Goal: Check status: Check status

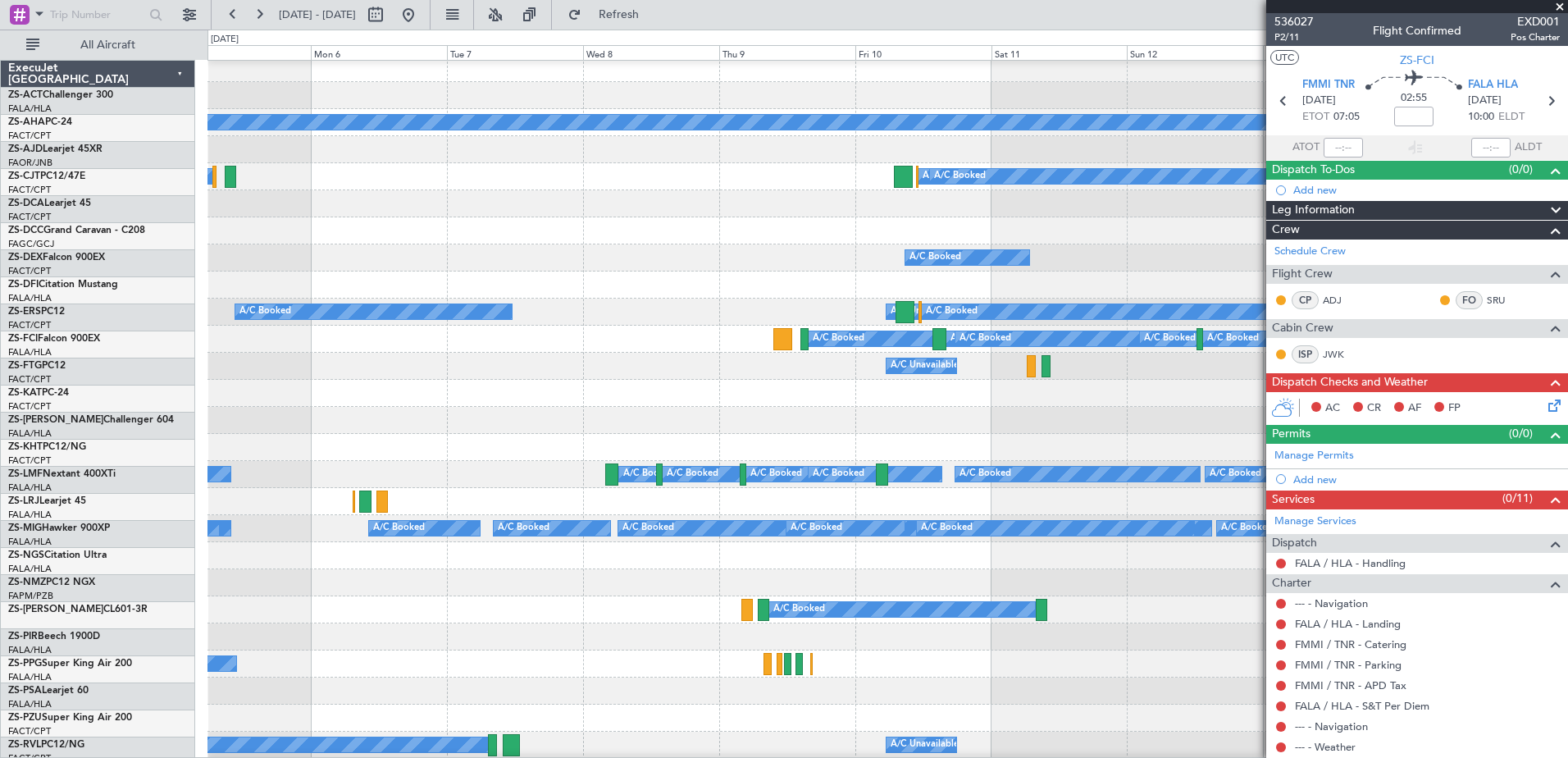
click at [772, 312] on div "A/C Booked A/C Unavailable A/C Booked A/C Booked" at bounding box center [887, 312] width 1360 height 27
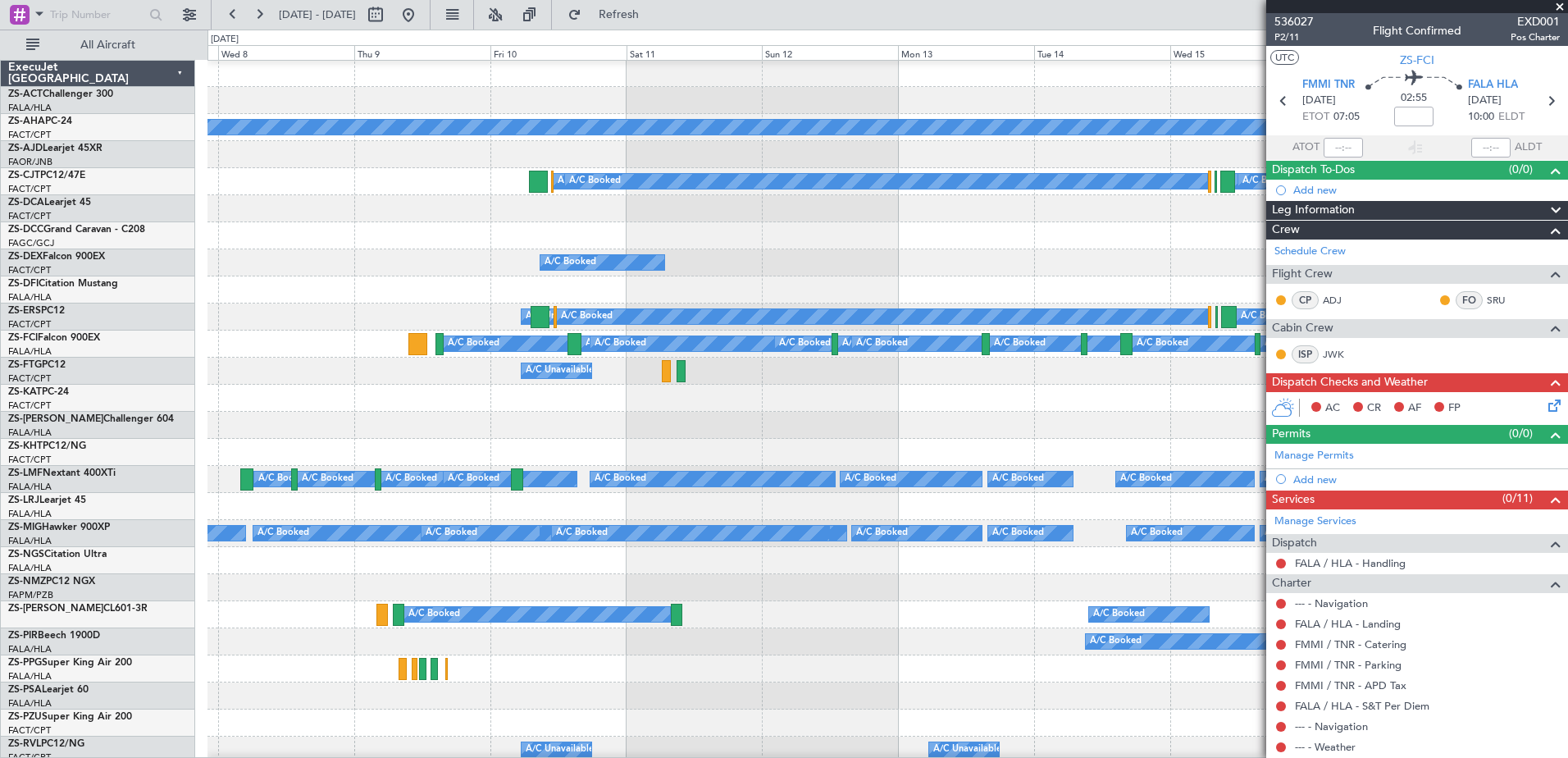
click at [7, 213] on div "Planned Maint A/C Booked A/C Booked A/C Booked A/C Booked A/C Booked A/C Unavai…" at bounding box center [784, 394] width 1568 height 728
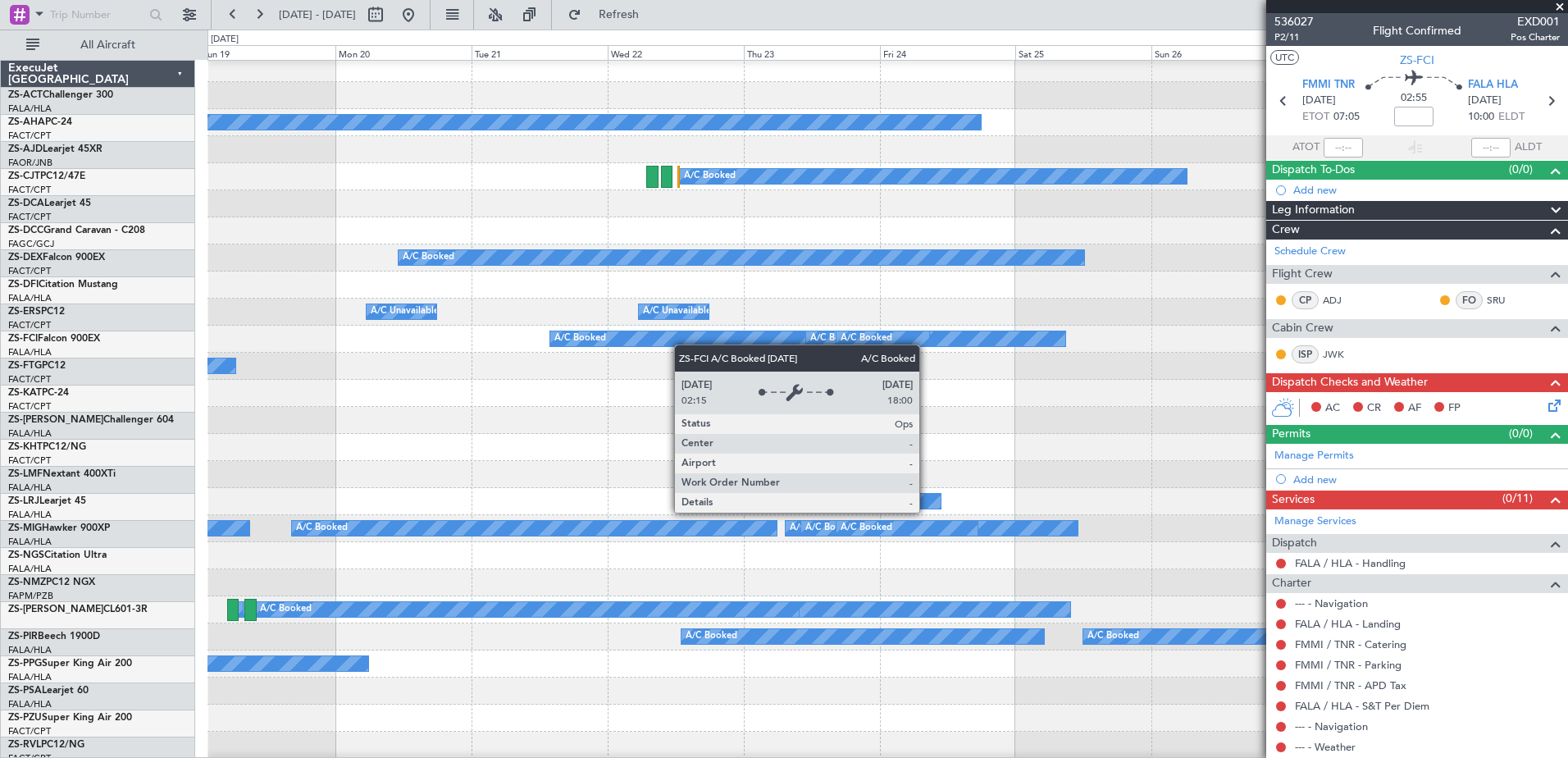
click at [171, 338] on div "Planned Maint A/C Booked A/C Booked A/C Booked A/C Booked A/C Booked A/C Unavai…" at bounding box center [784, 394] width 1568 height 728
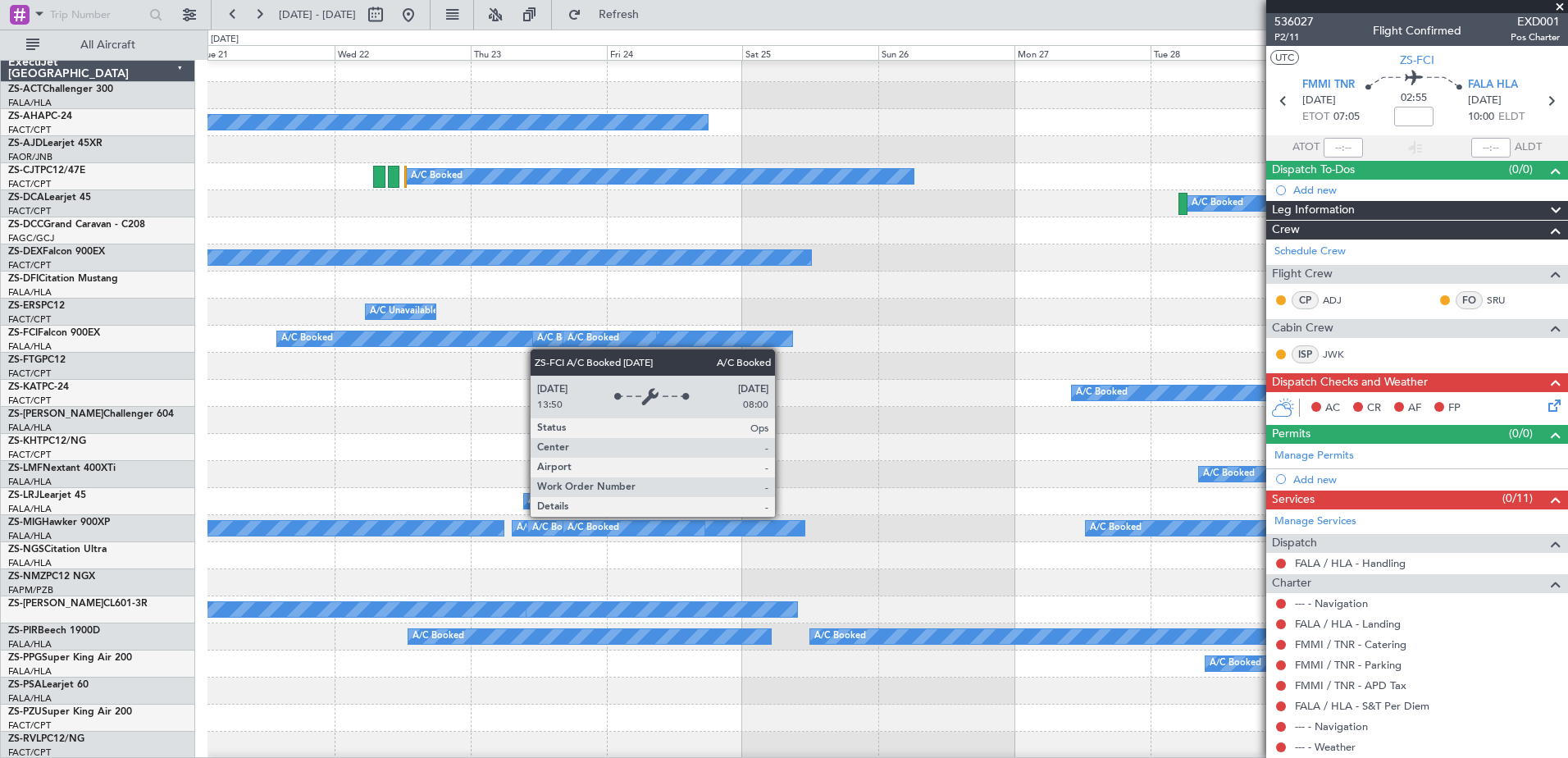
click at [298, 338] on div "A/C Booked" at bounding box center [532, 338] width 510 height 15
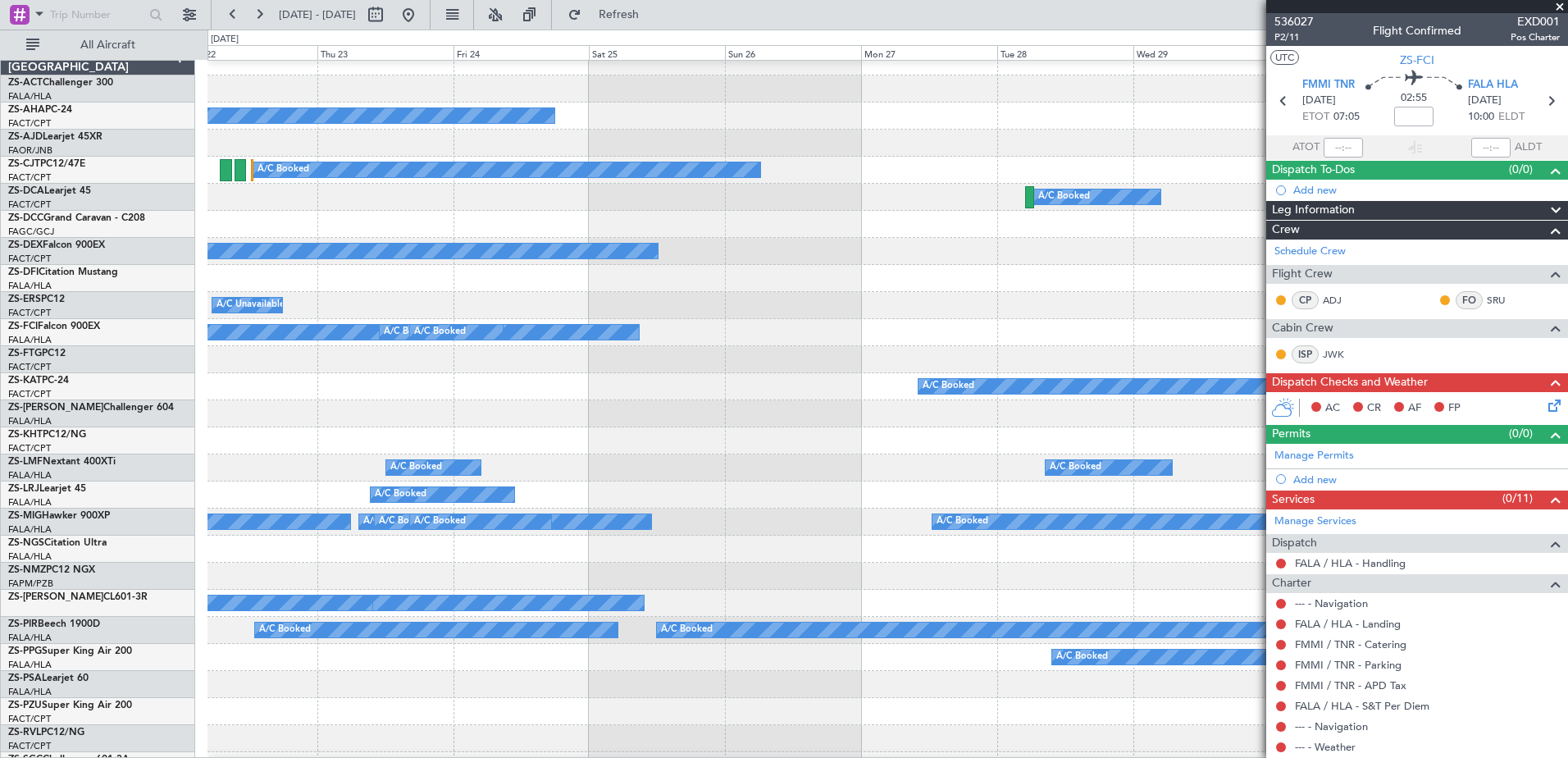
click at [362, 364] on div at bounding box center [887, 359] width 1360 height 27
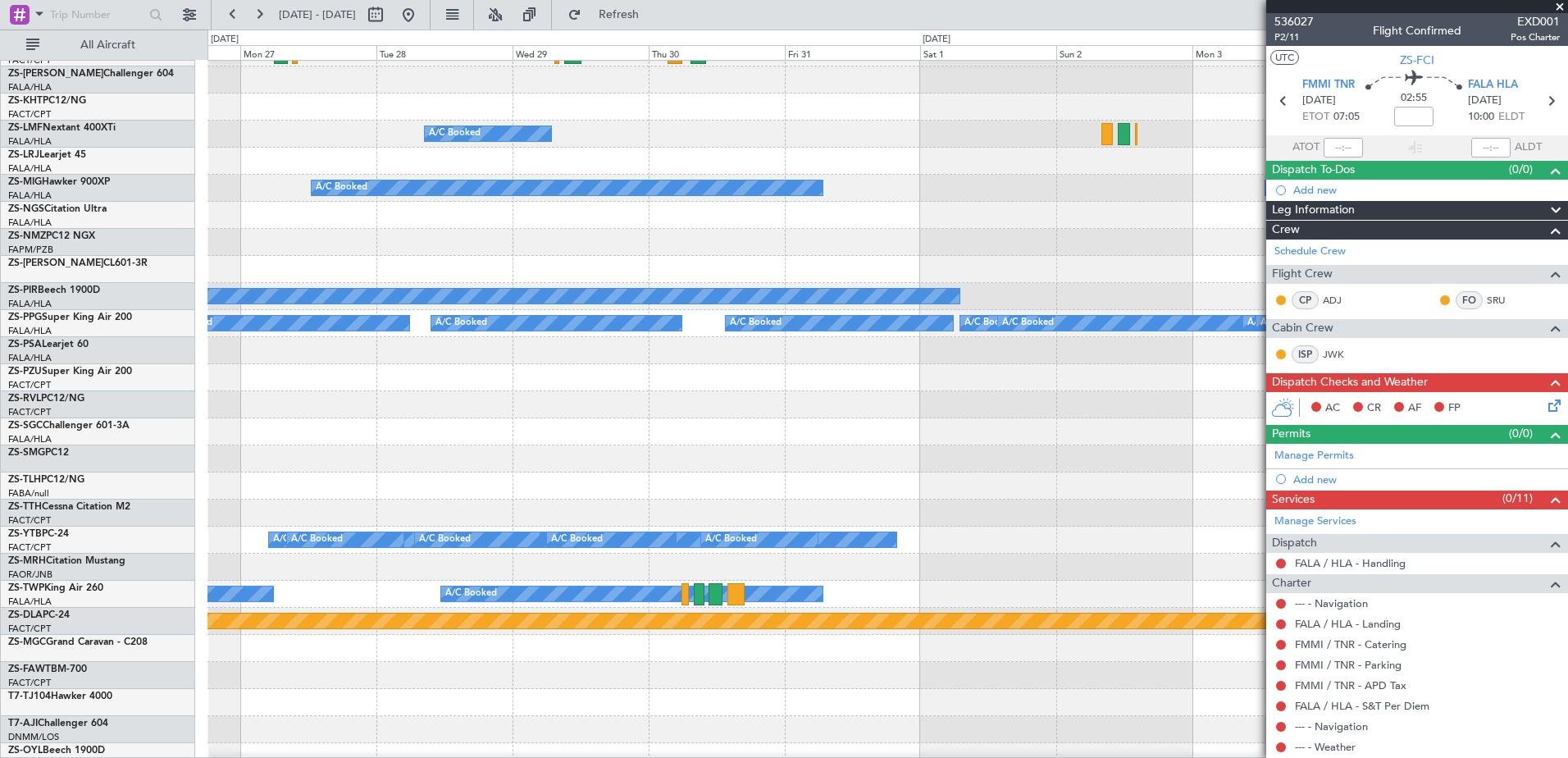
scroll to position [301, 0]
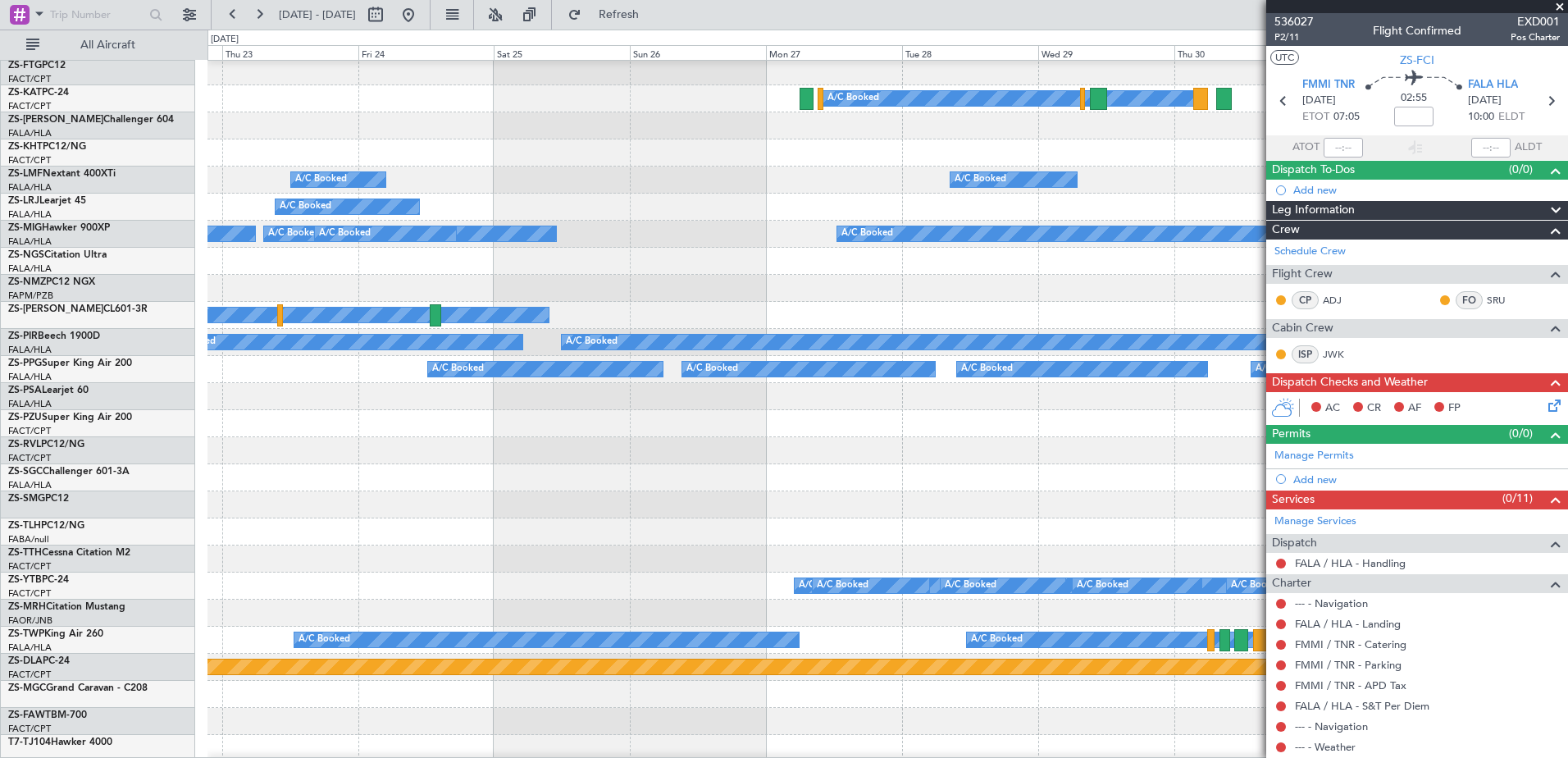
click at [1097, 414] on div at bounding box center [887, 423] width 1360 height 27
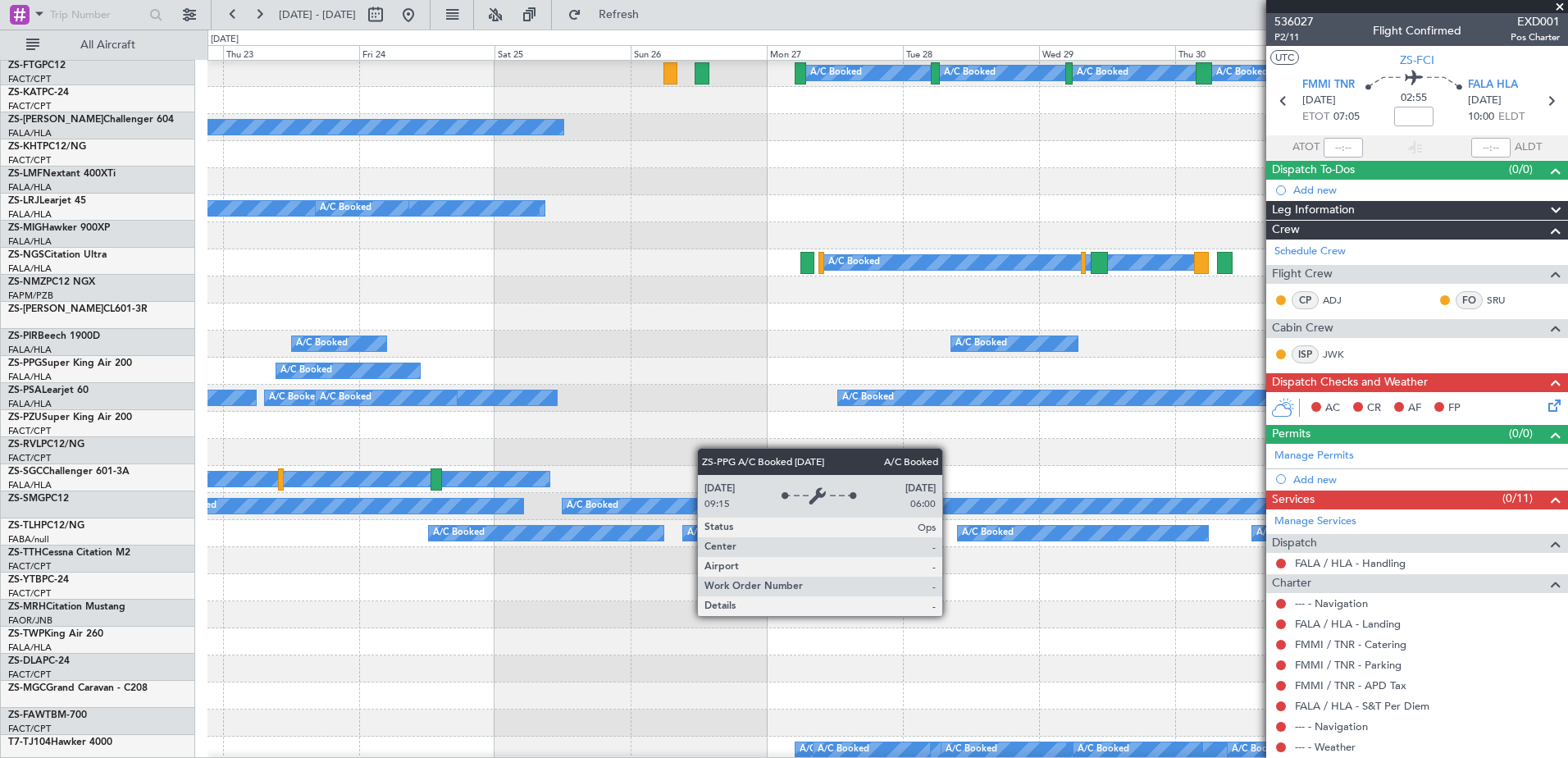
scroll to position [0, 0]
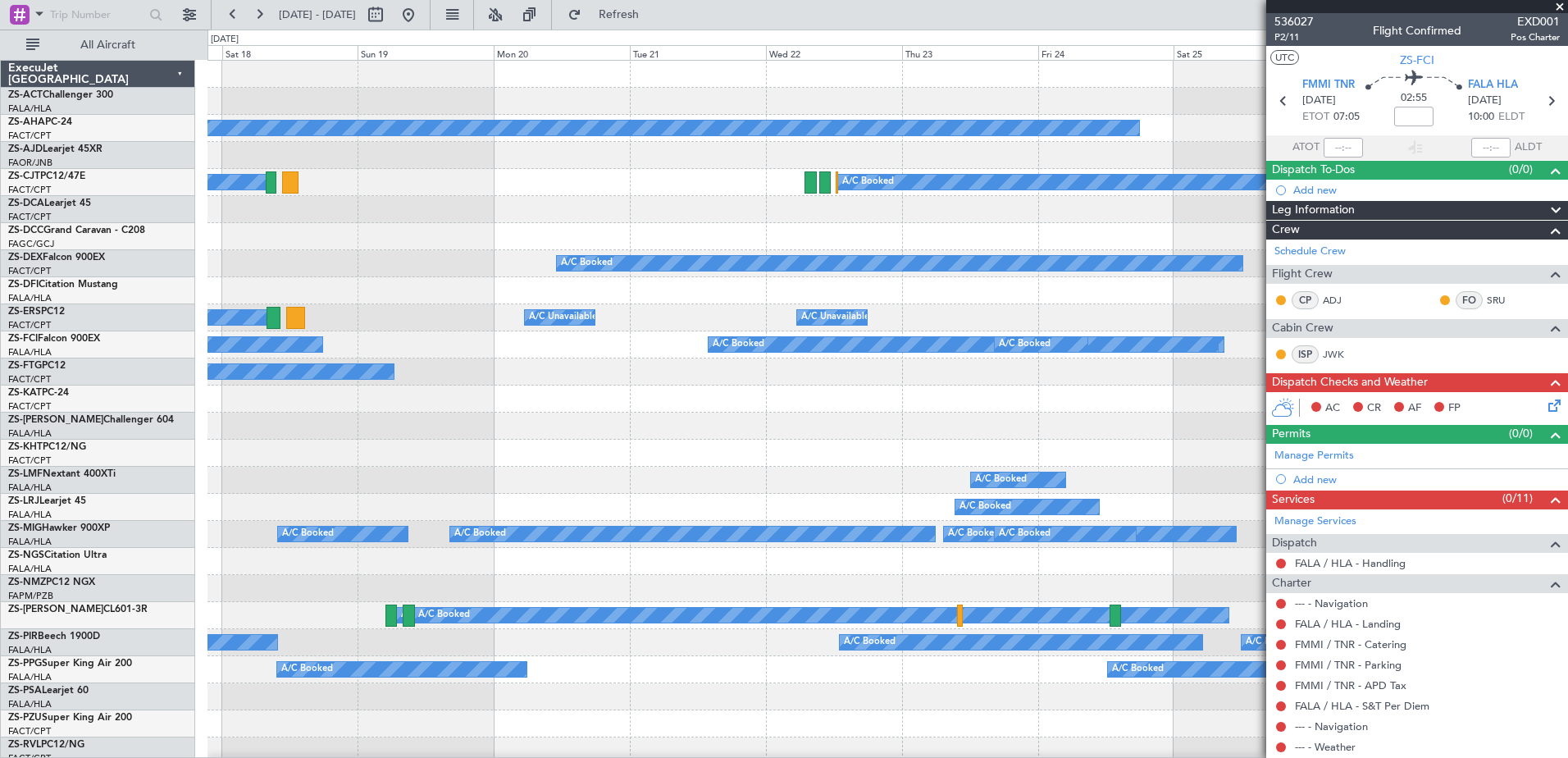
click at [1121, 403] on div "Planned Maint A/C Booked A/C Booked A/C Booked A/C Booked A/C Booked A/C Booked…" at bounding box center [887, 738] width 1360 height 1354
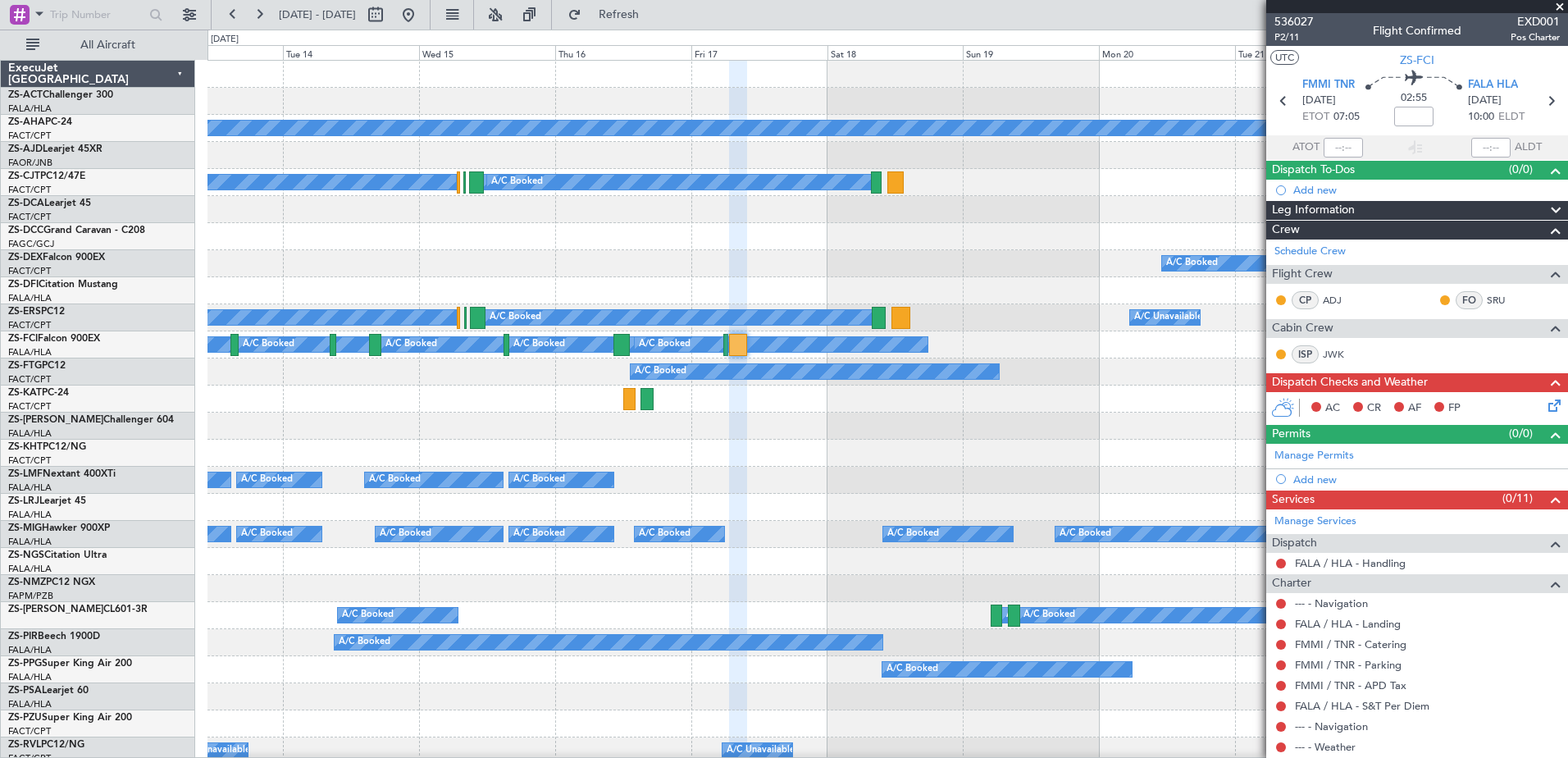
click at [1350, 497] on fb-app "[DATE] - [DATE] Refresh Quick Links All Aircraft Planned Maint A/C Booked A/C B…" at bounding box center [784, 385] width 1568 height 746
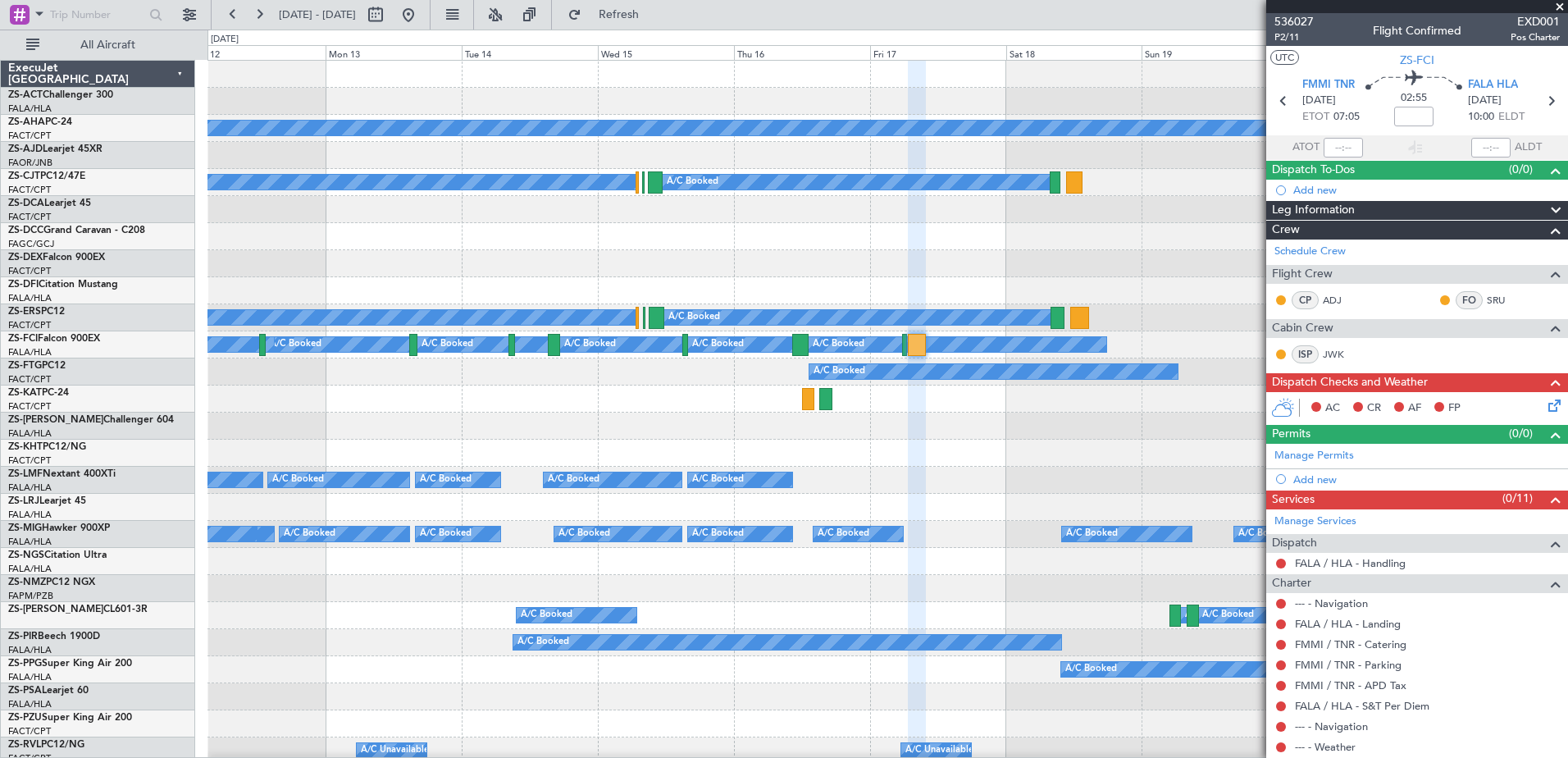
drag, startPoint x: 1563, startPoint y: 6, endPoint x: 1550, endPoint y: 18, distance: 17.7
click at [1563, 6] on span at bounding box center [1560, 7] width 17 height 15
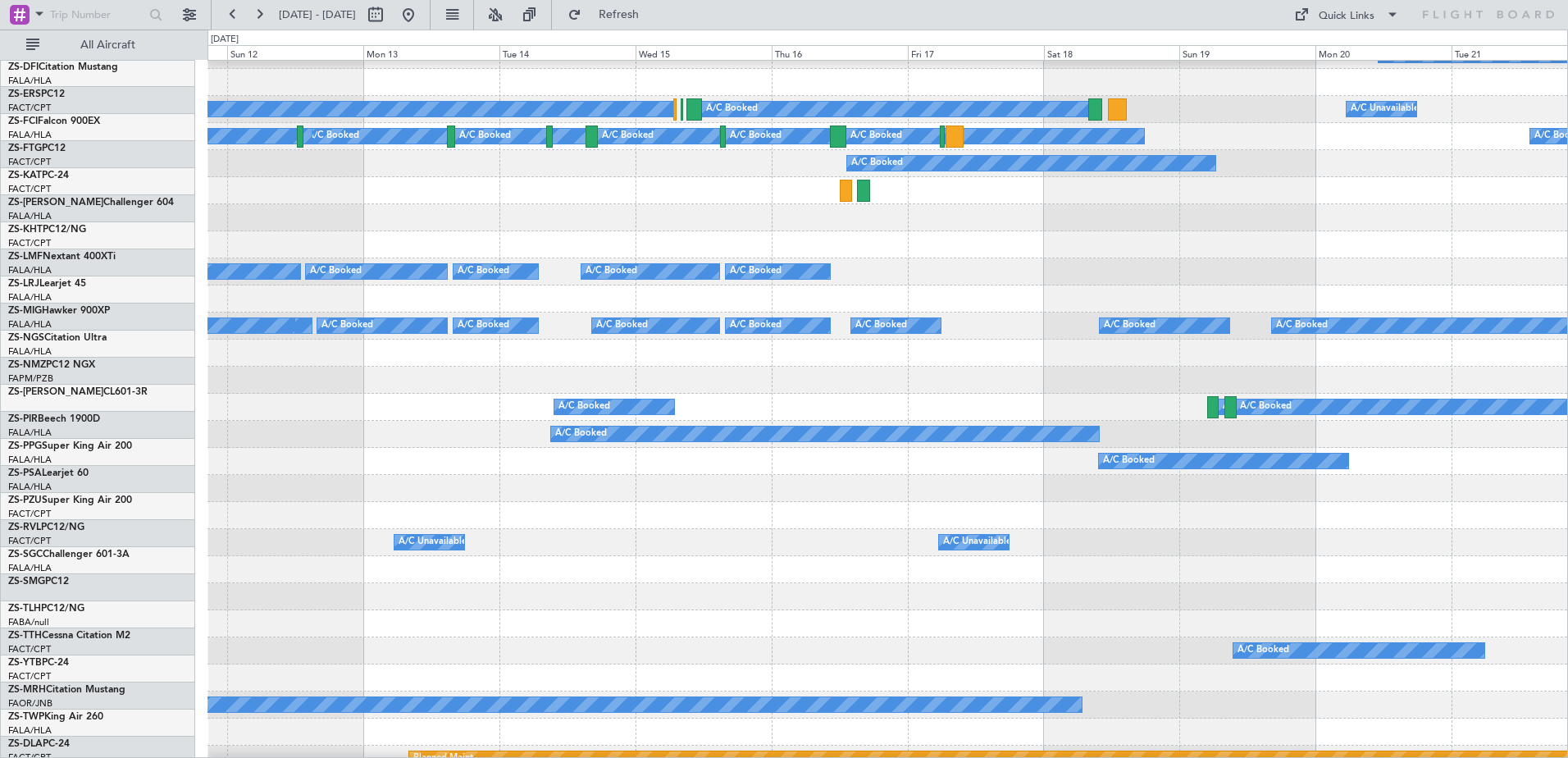
scroll to position [167, 0]
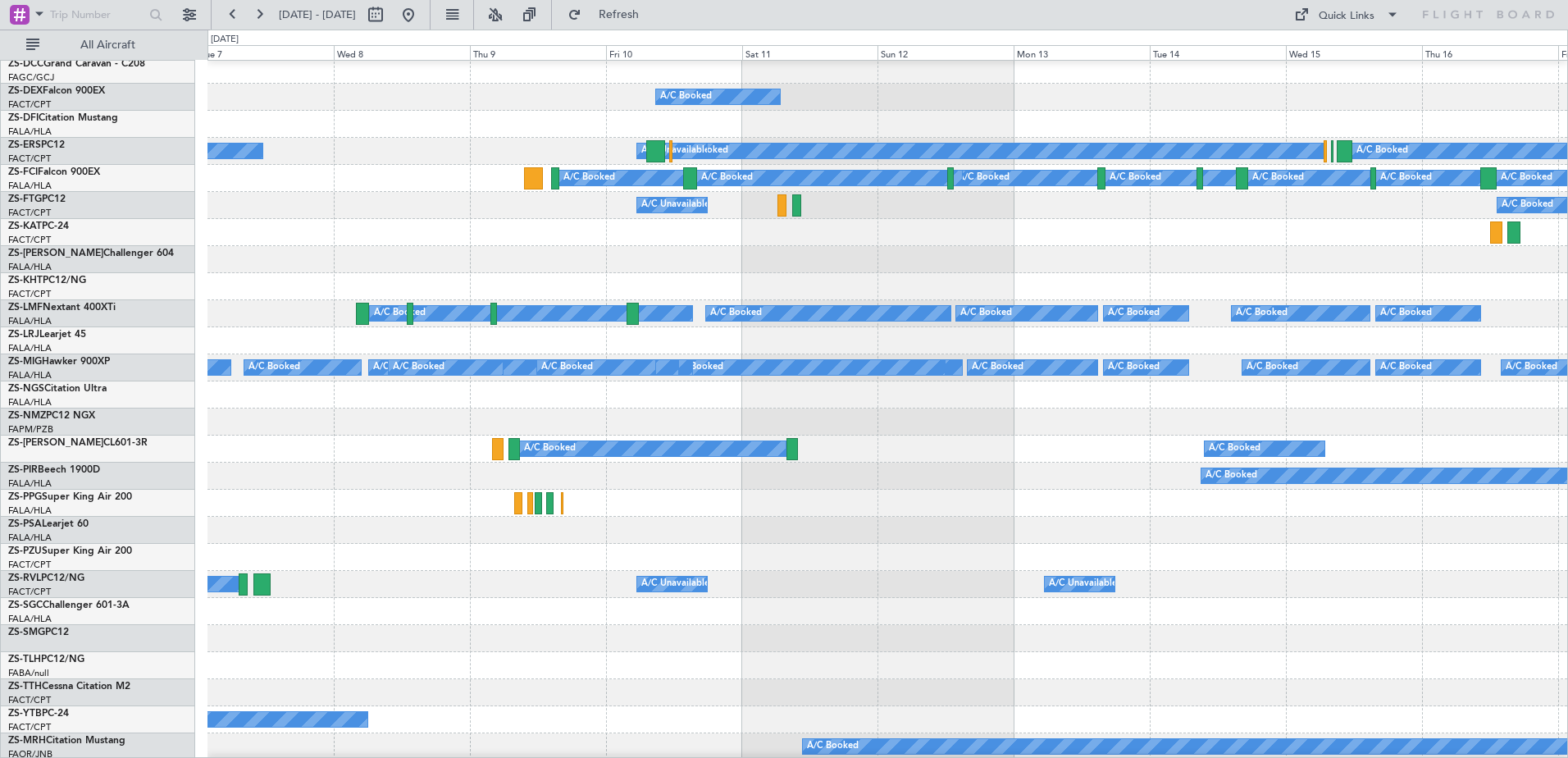
click at [1000, 383] on div at bounding box center [887, 395] width 1360 height 27
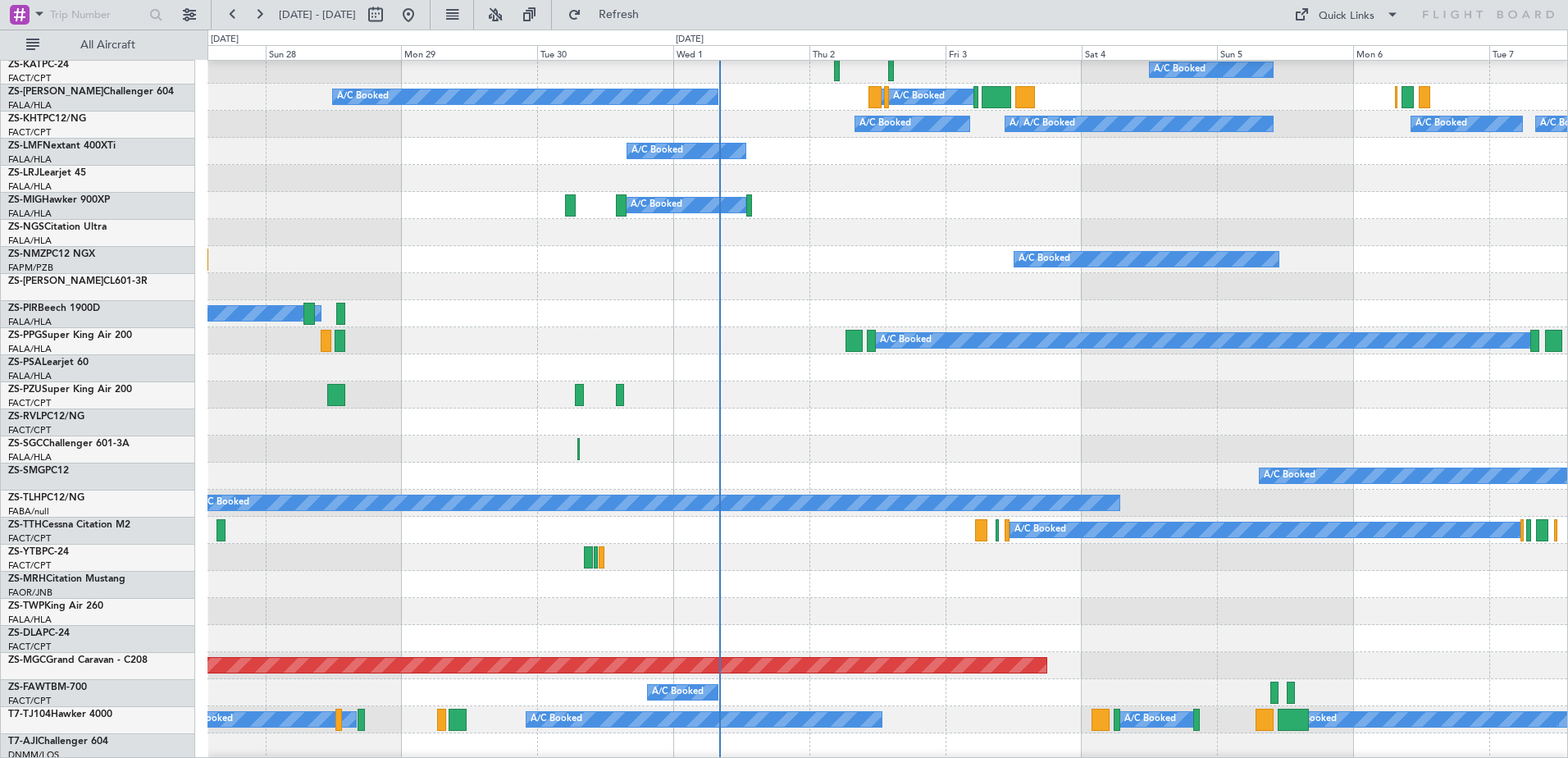
scroll to position [410, 0]
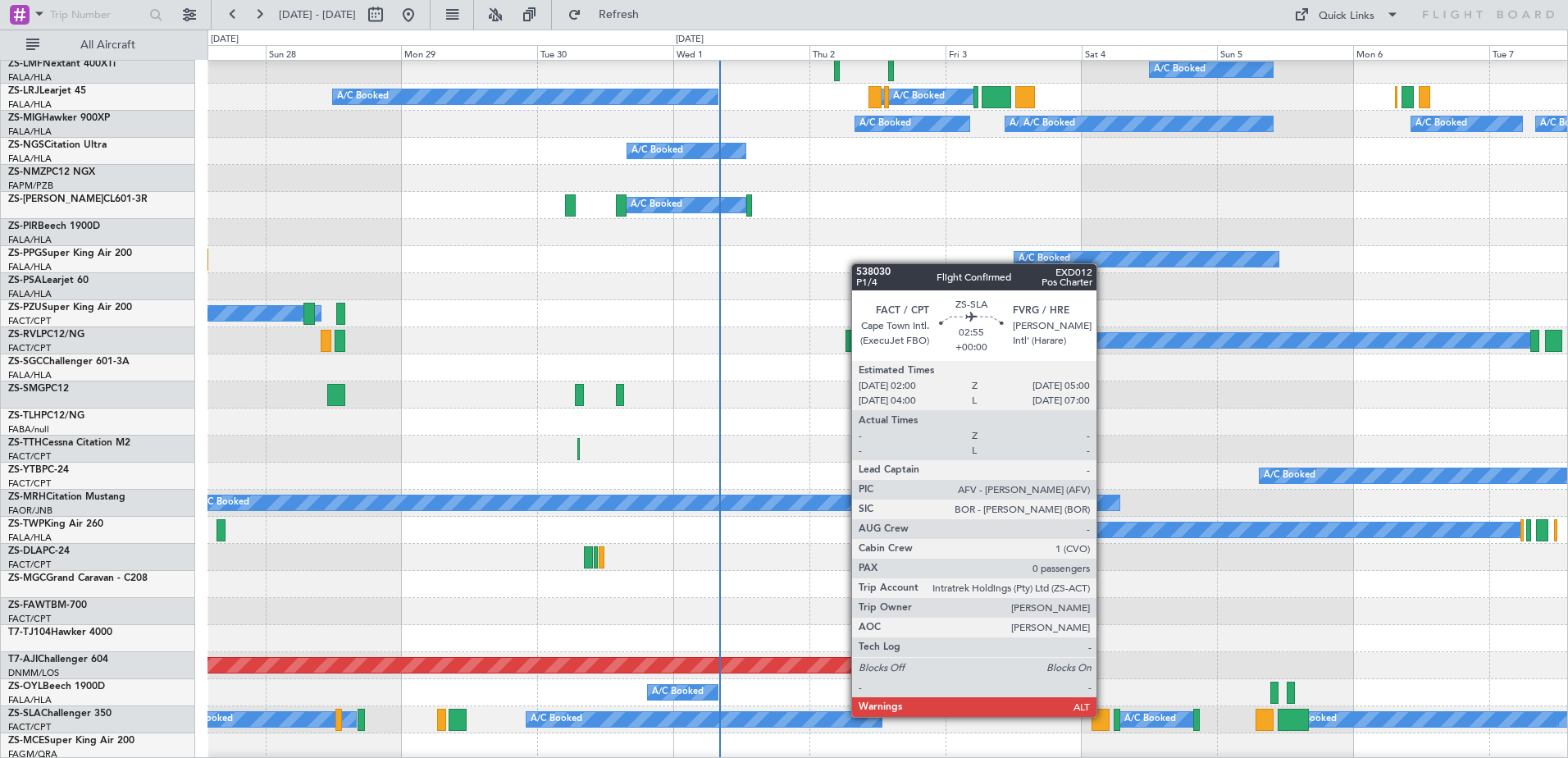
click at [1103, 717] on div at bounding box center [1100, 719] width 18 height 22
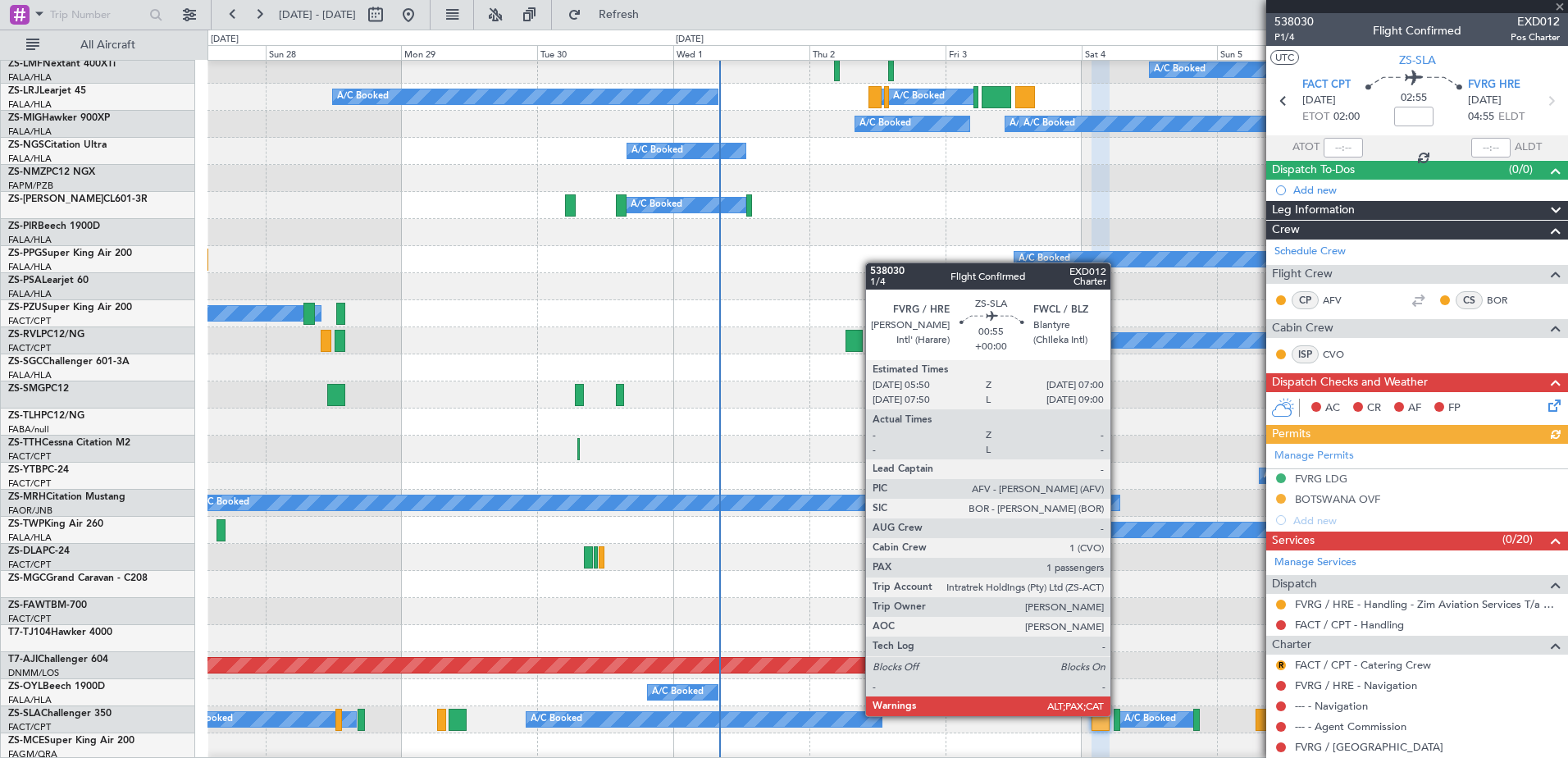
click at [1117, 716] on div at bounding box center [1117, 719] width 7 height 22
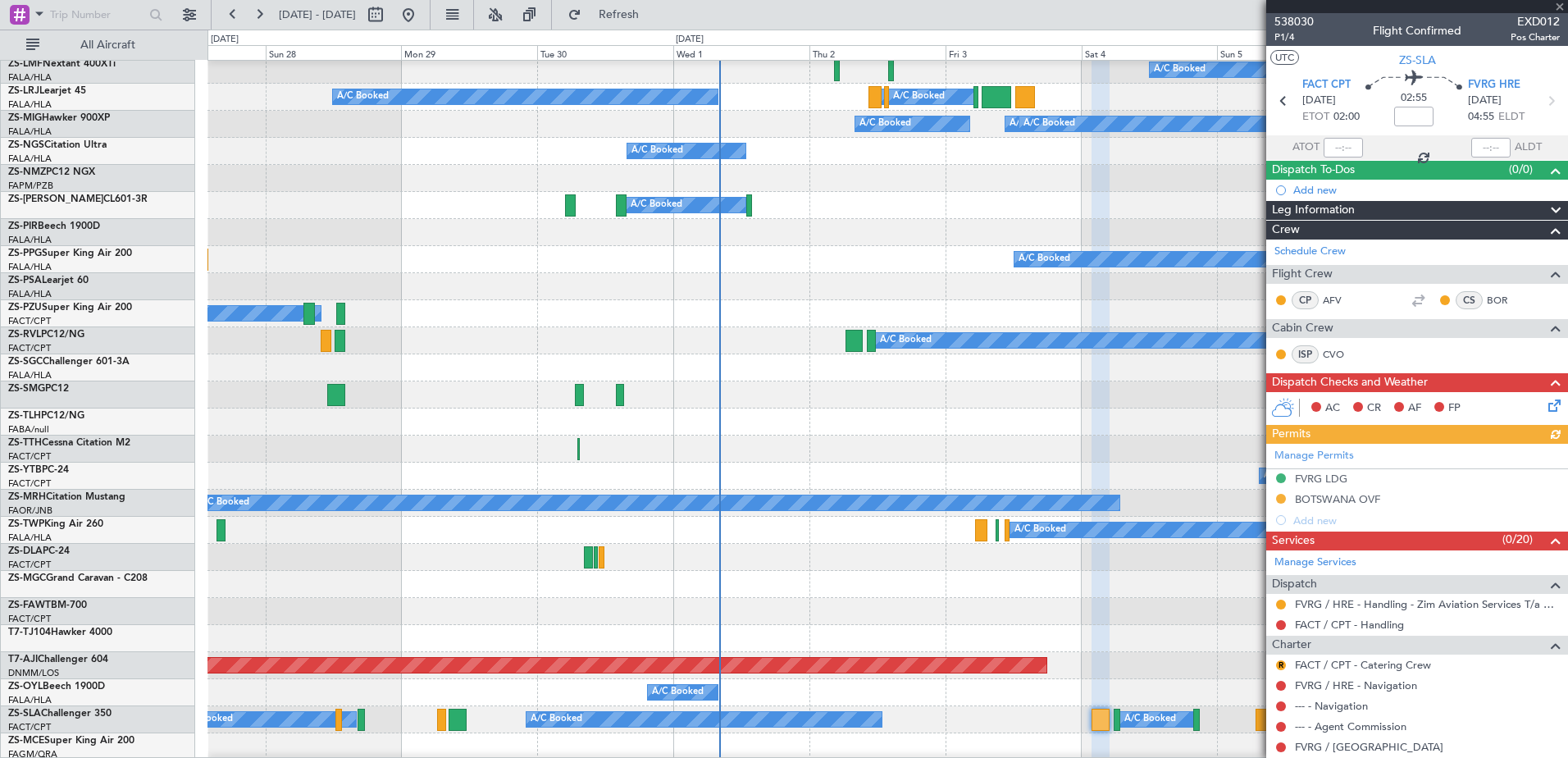
click at [1117, 716] on div at bounding box center [1117, 719] width 7 height 22
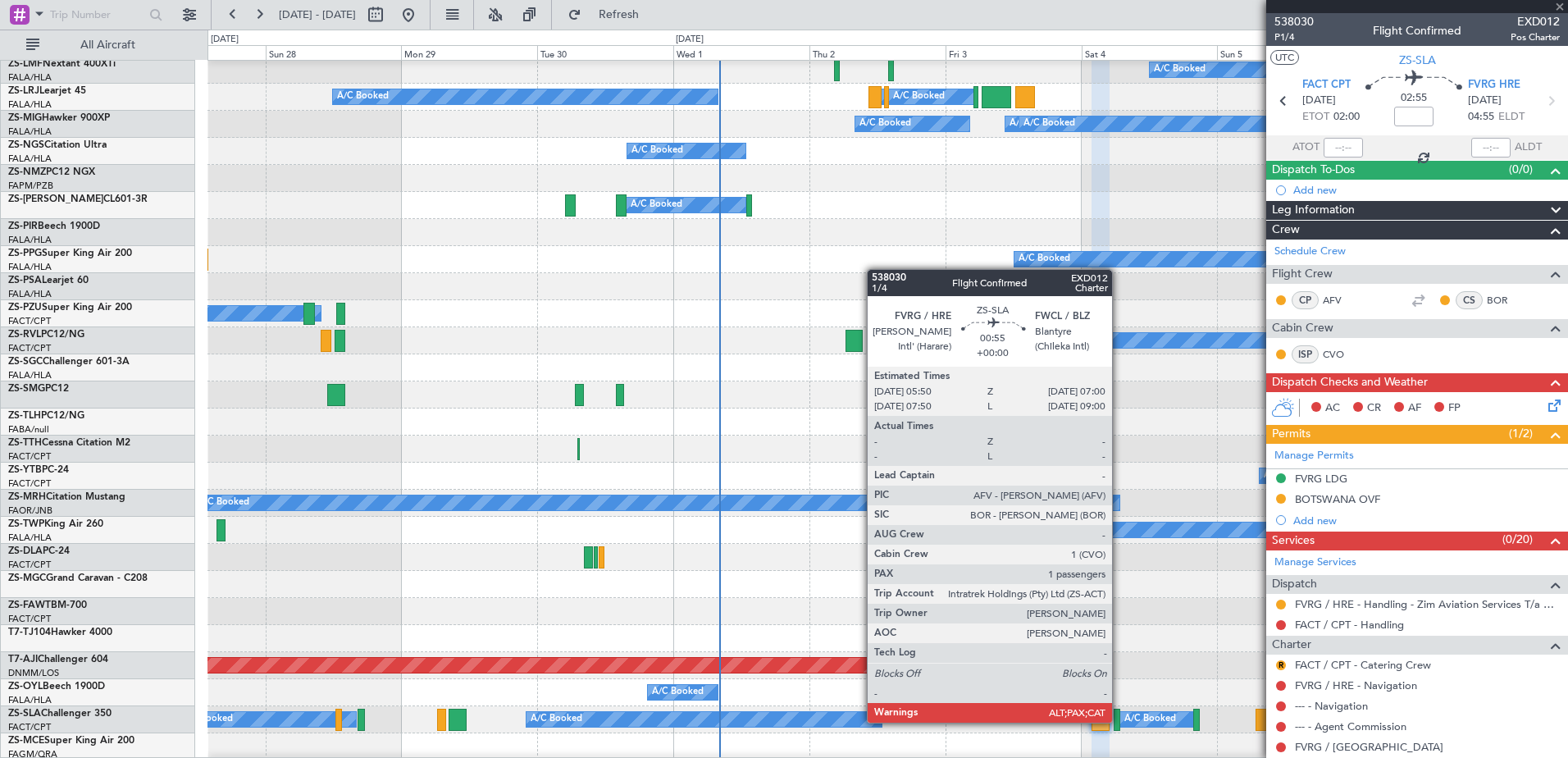
click at [1119, 723] on div at bounding box center [1117, 719] width 7 height 22
type input "8"
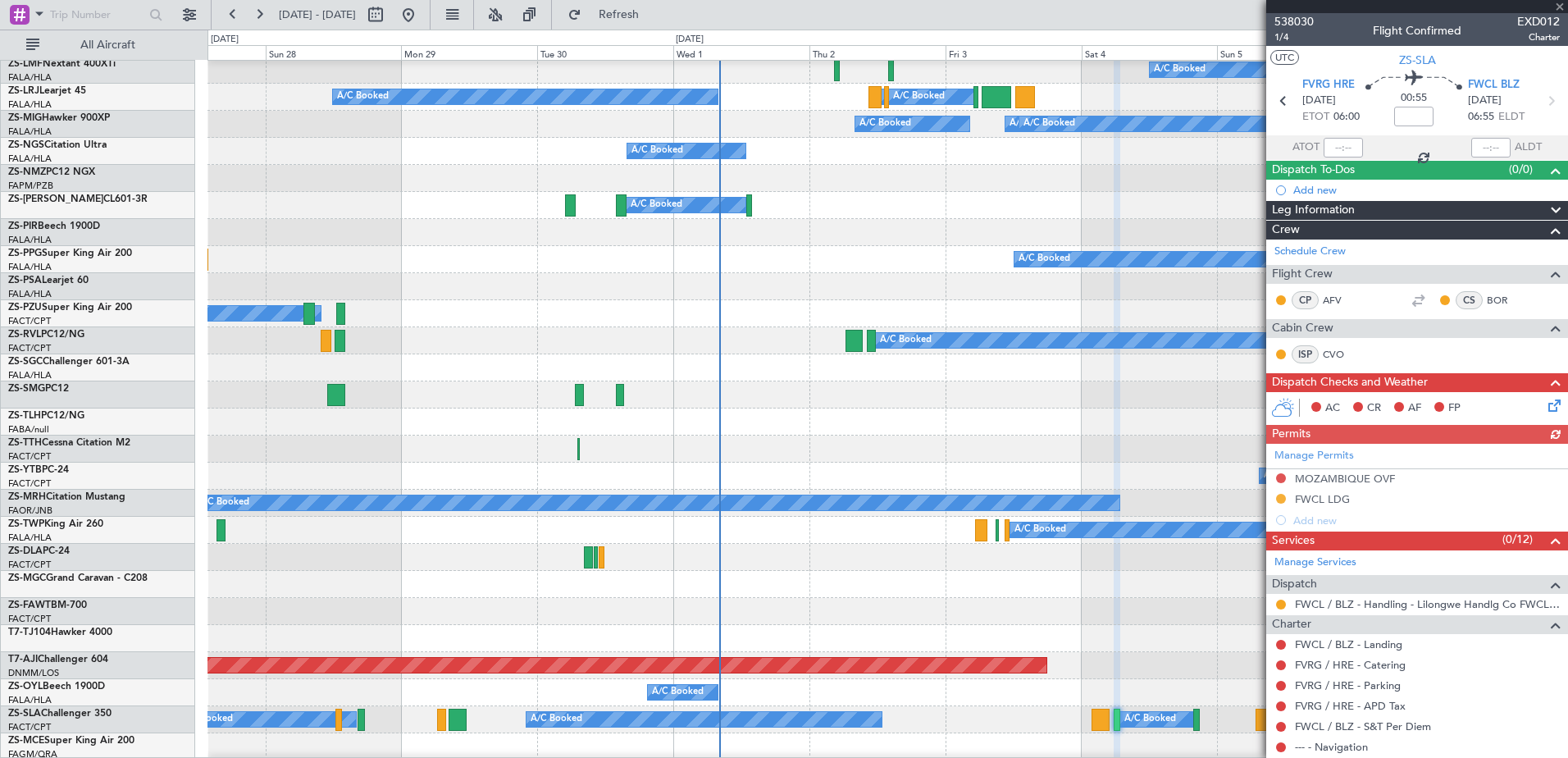
click at [1166, 599] on div at bounding box center [887, 610] width 1360 height 27
click at [389, 15] on button at bounding box center [375, 15] width 26 height 26
select select "9"
select select "2025"
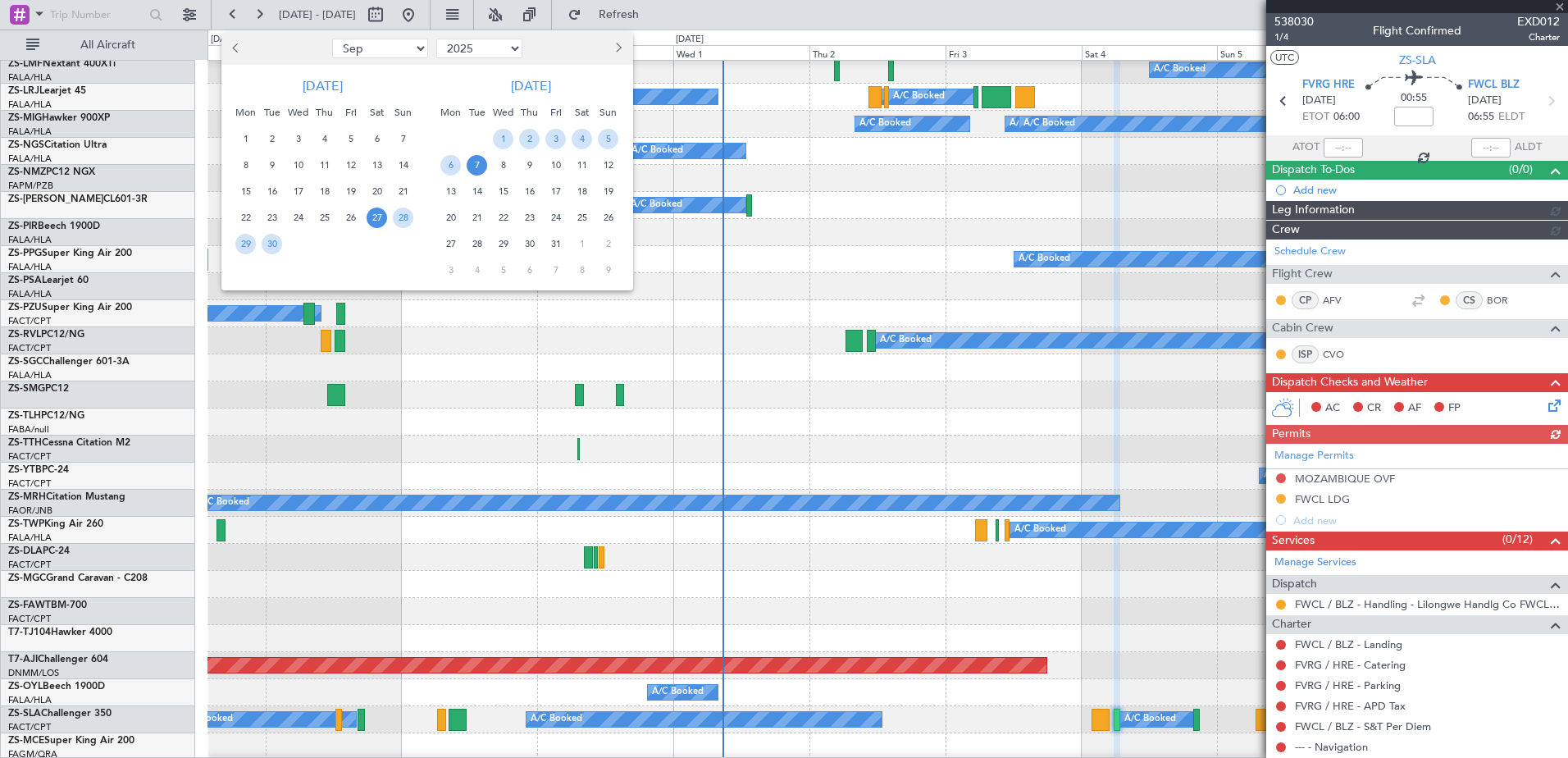
click at [619, 47] on span "Next month" at bounding box center [617, 47] width 10 height 10
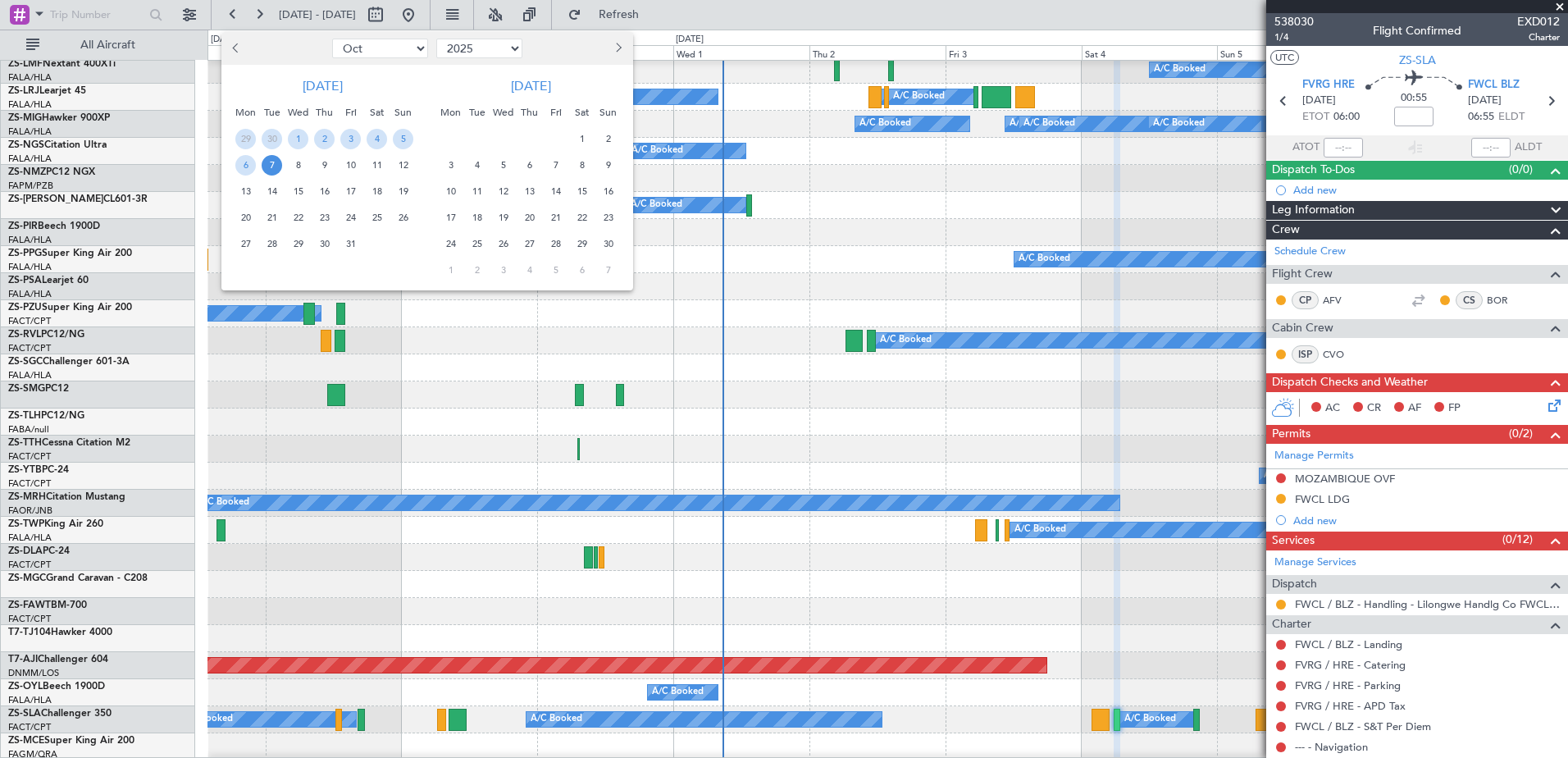
click at [607, 185] on span "16" at bounding box center [607, 192] width 20 height 20
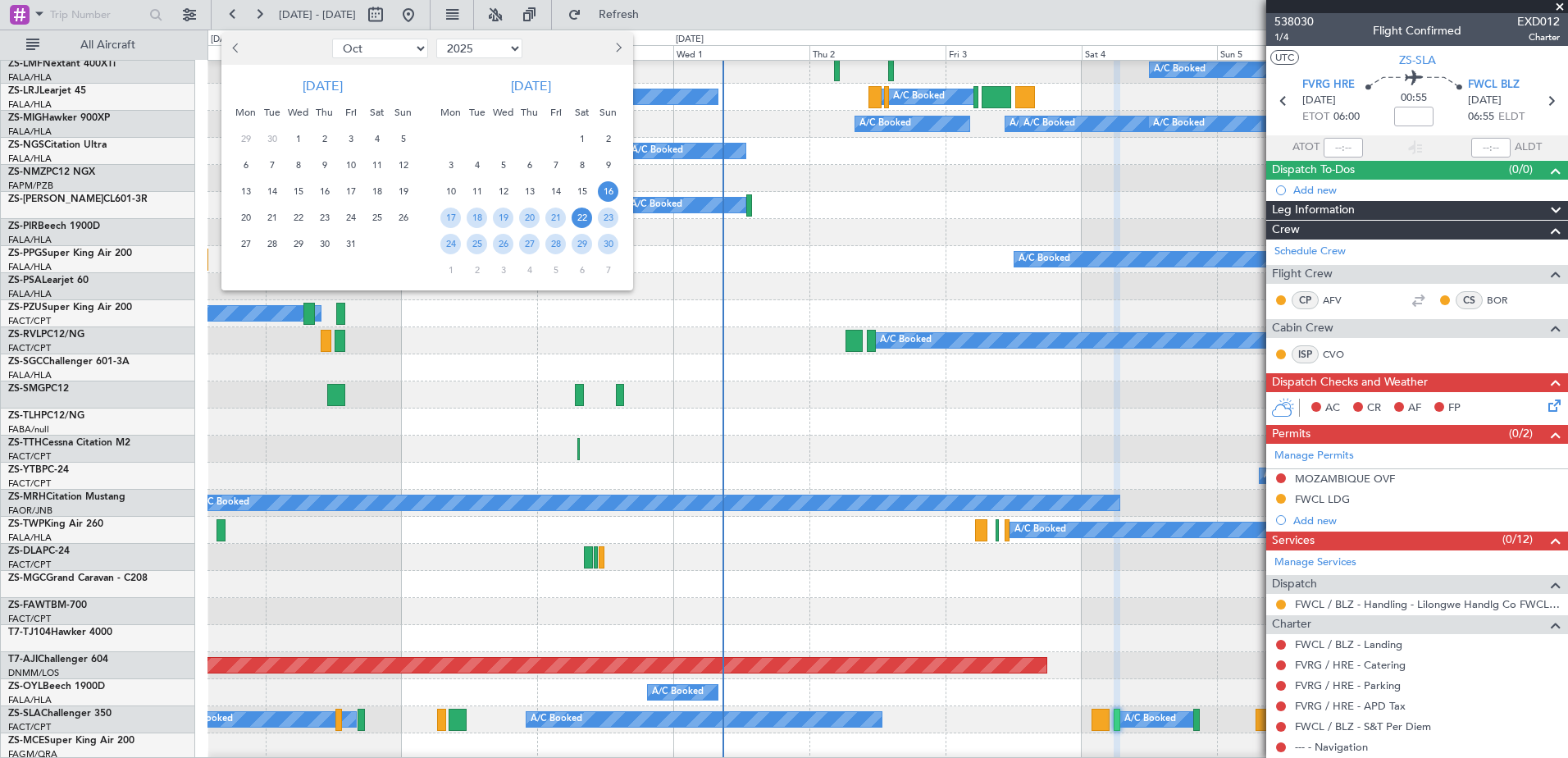
click at [591, 218] on span "22" at bounding box center [582, 218] width 20 height 20
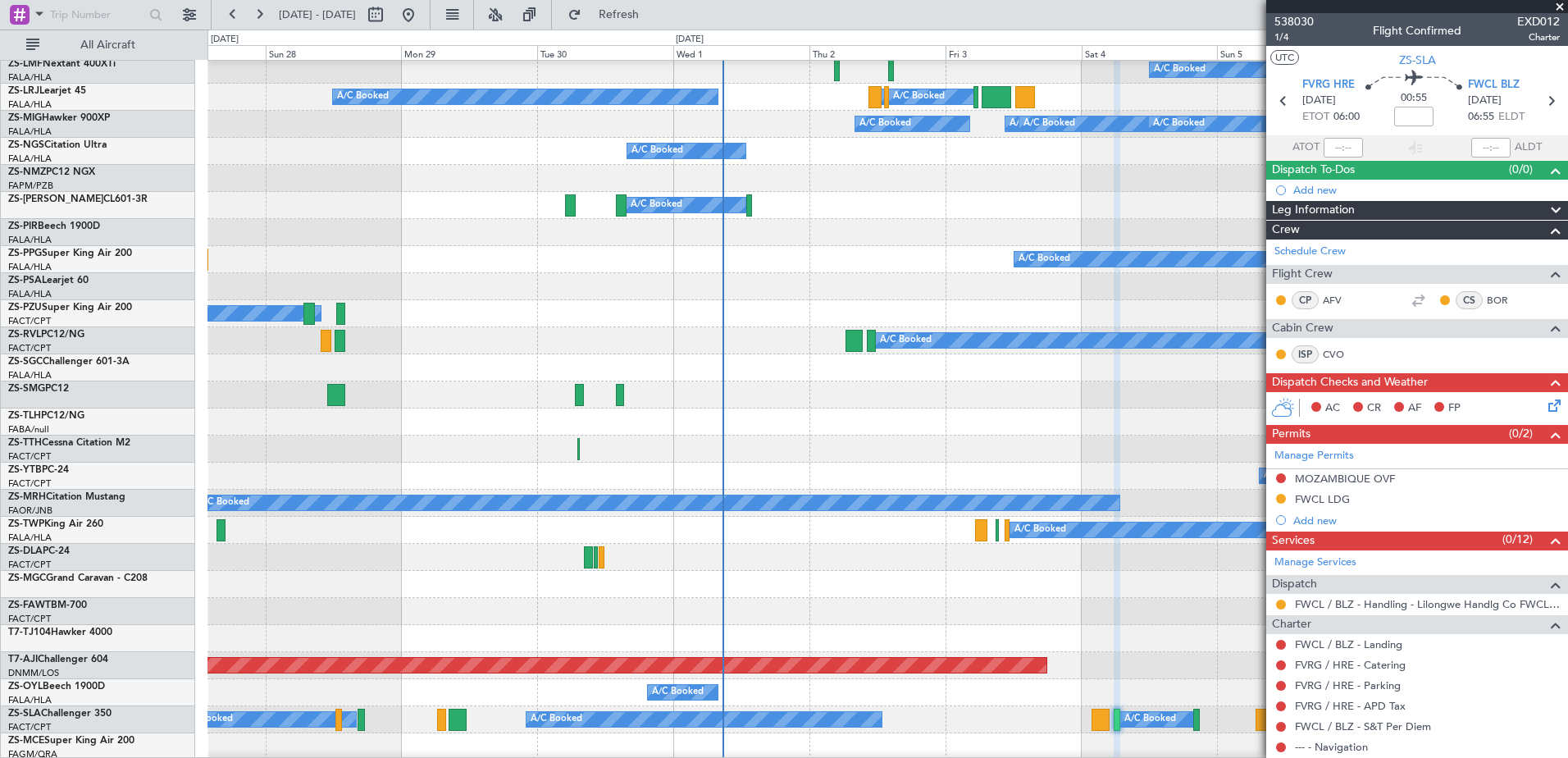
select select "11"
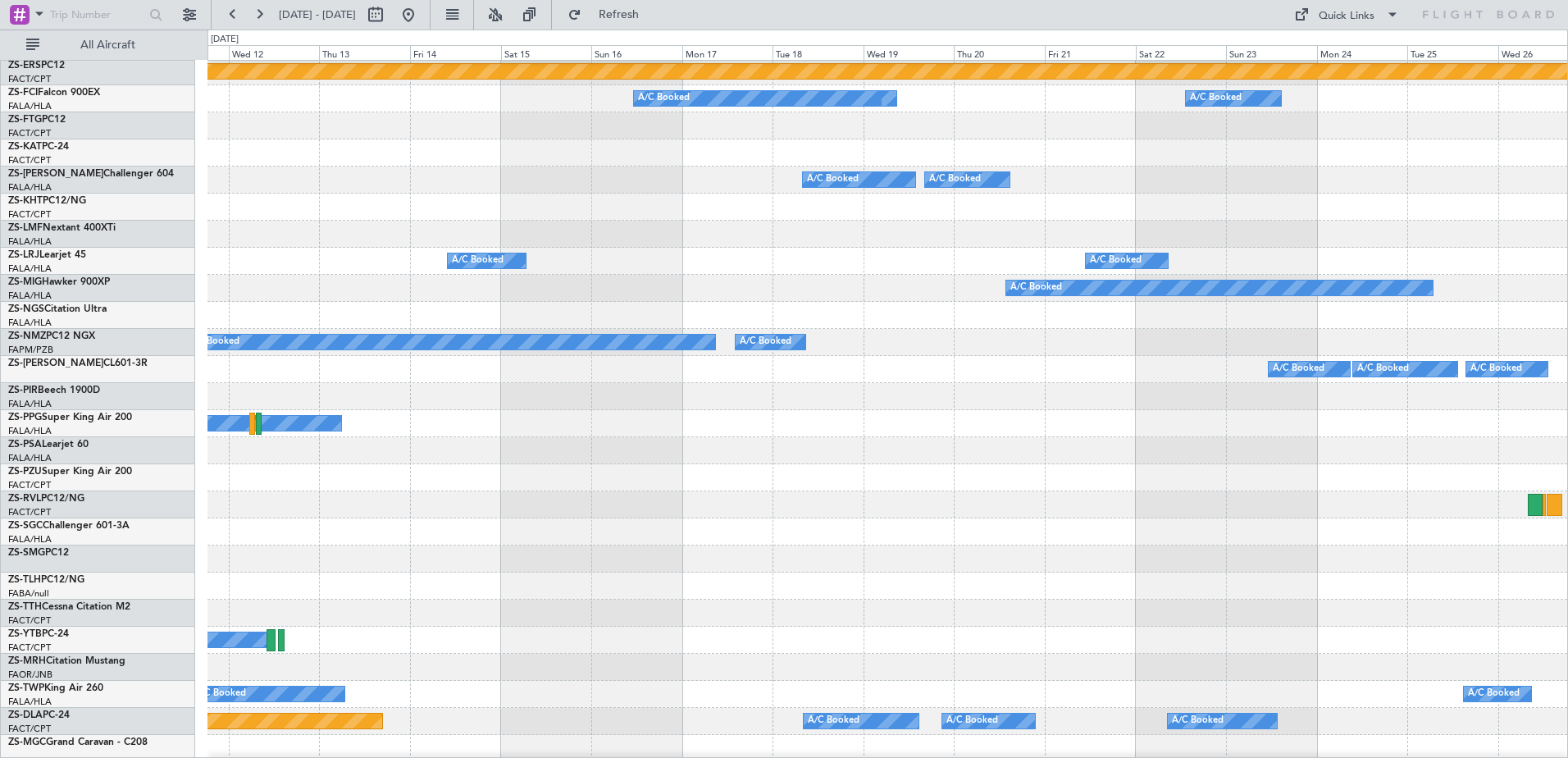
scroll to position [0, 0]
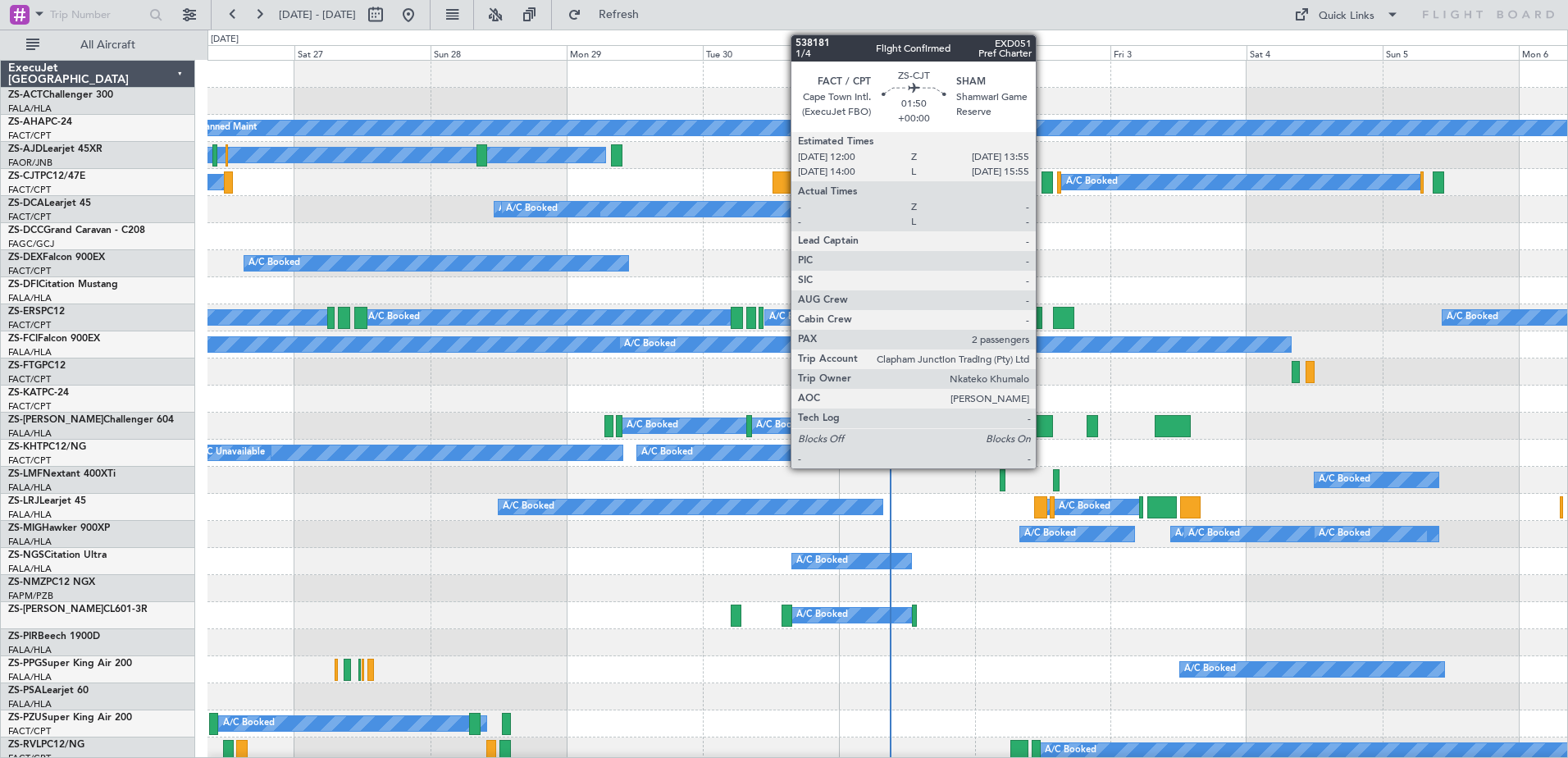
click at [1043, 180] on div at bounding box center [1047, 183] width 11 height 22
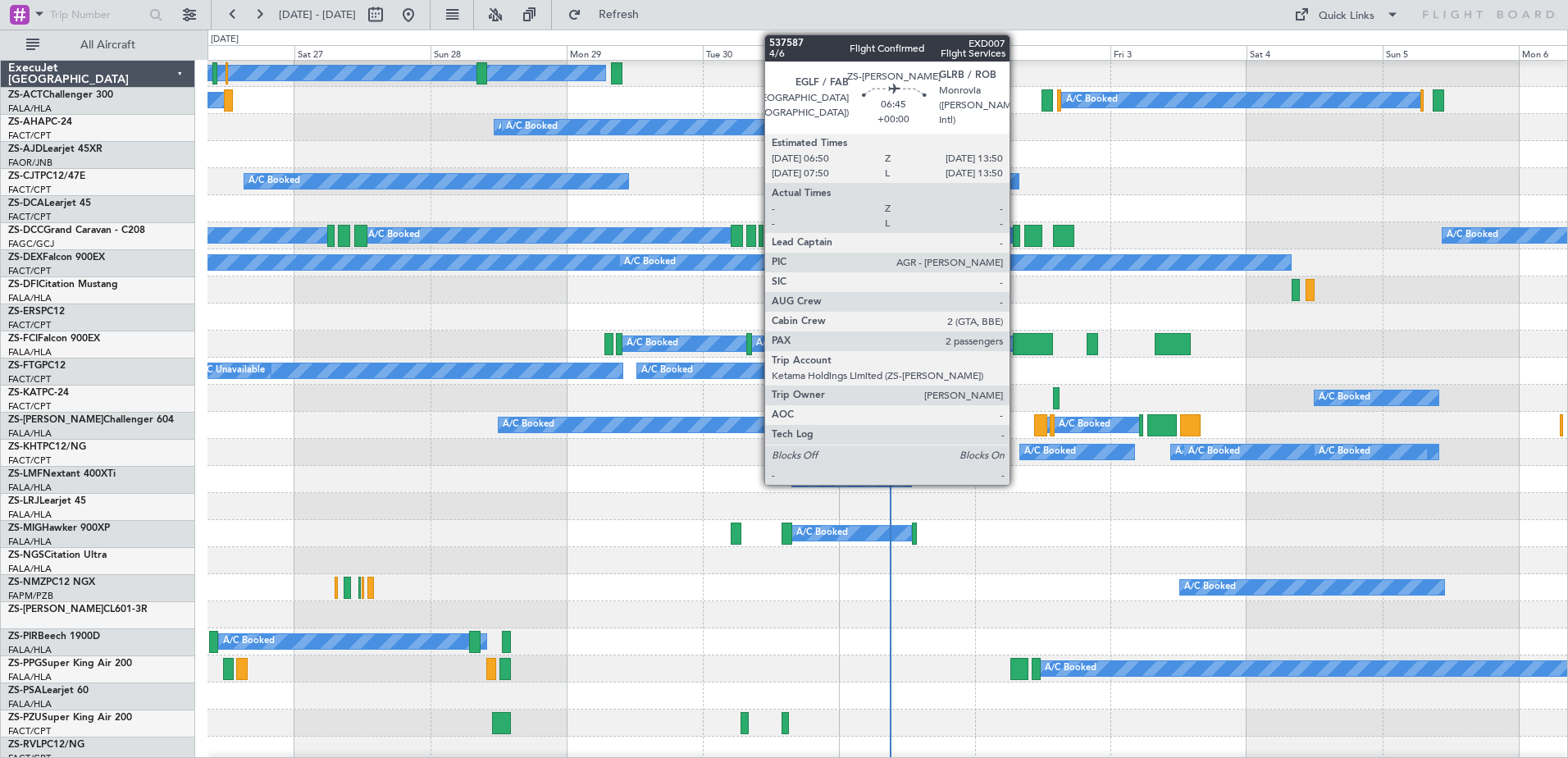
scroll to position [164, 0]
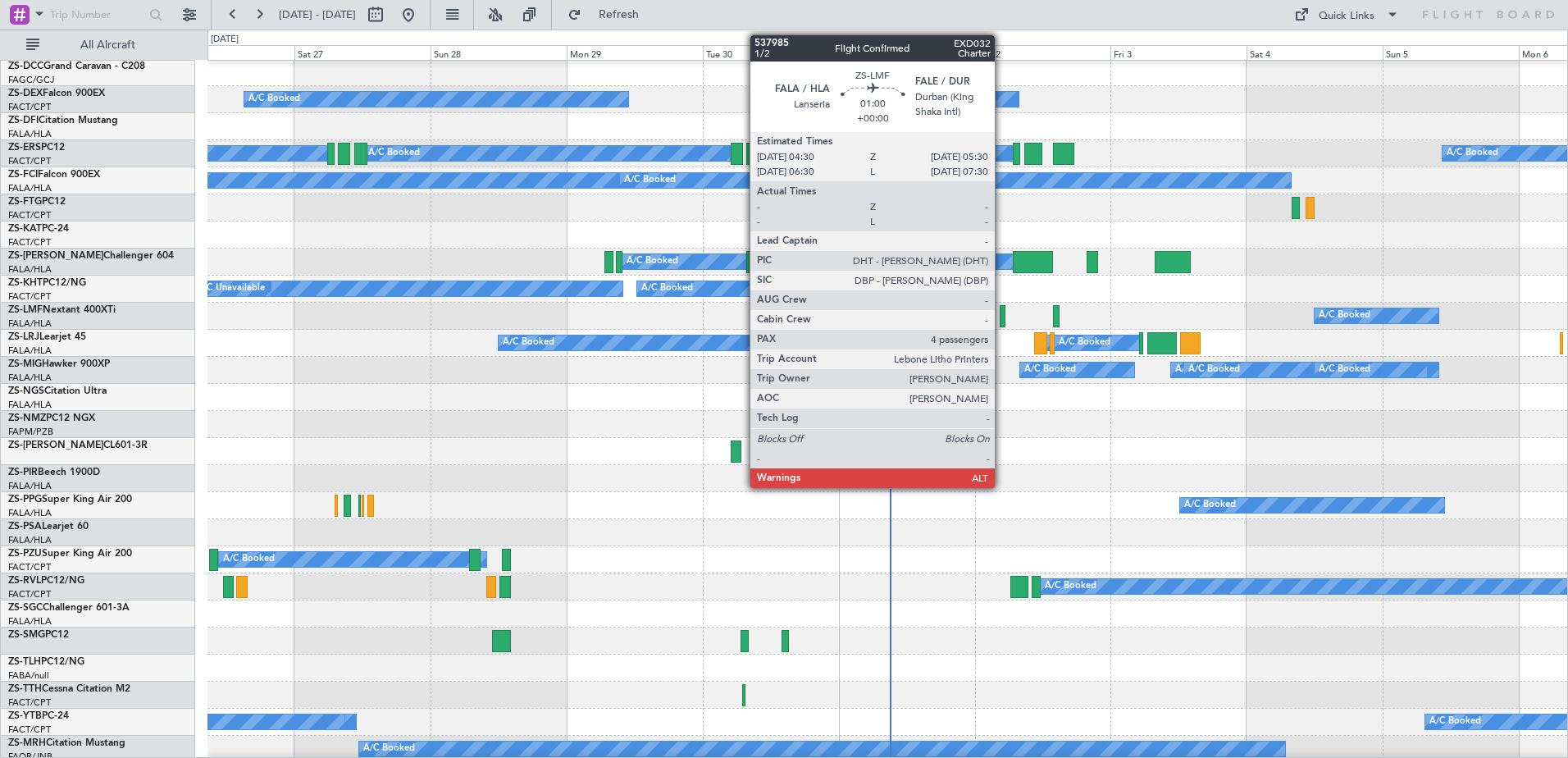
click at [1002, 318] on div at bounding box center [1002, 316] width 6 height 22
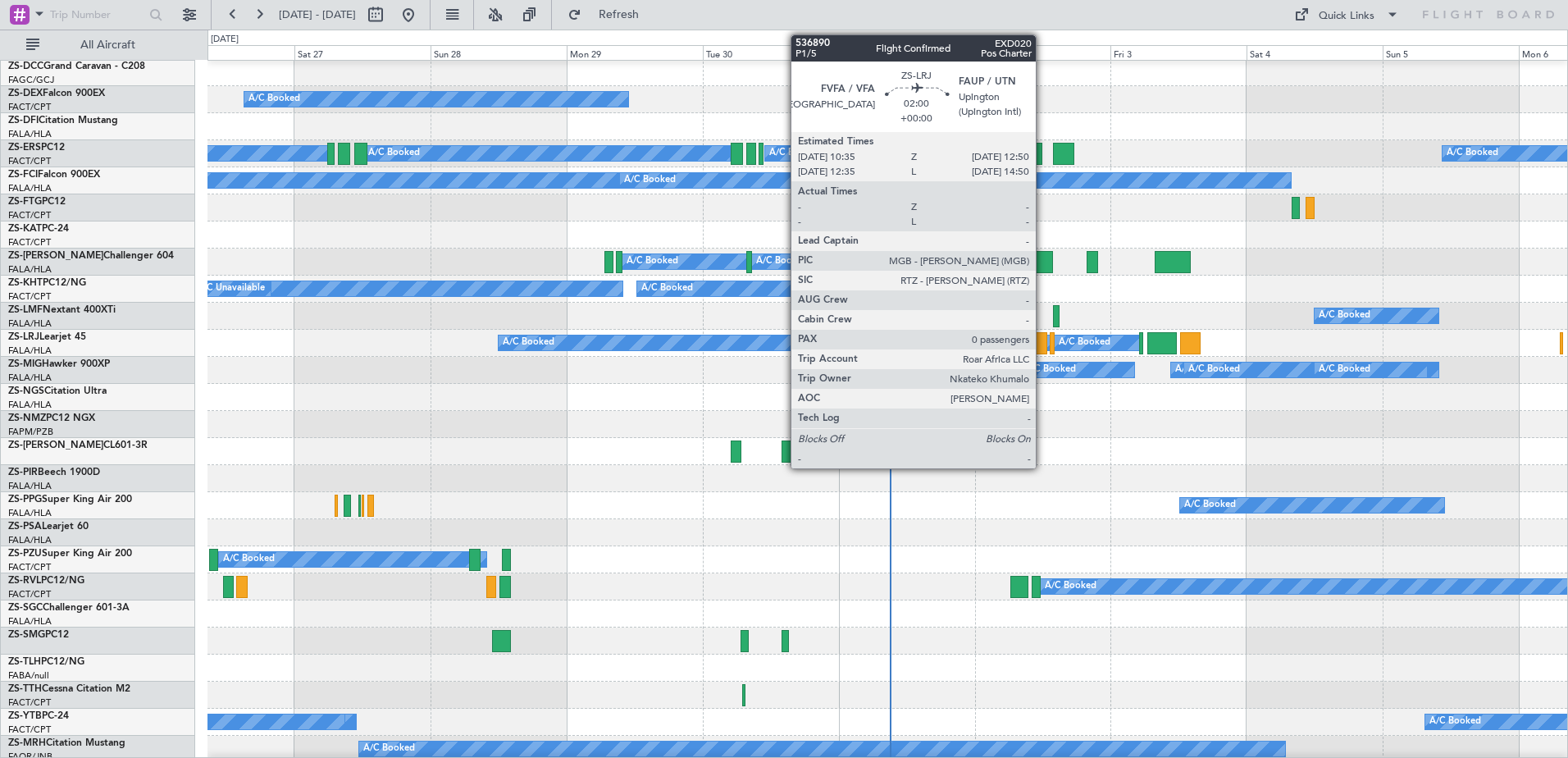
click at [1043, 347] on div at bounding box center [1041, 343] width 13 height 22
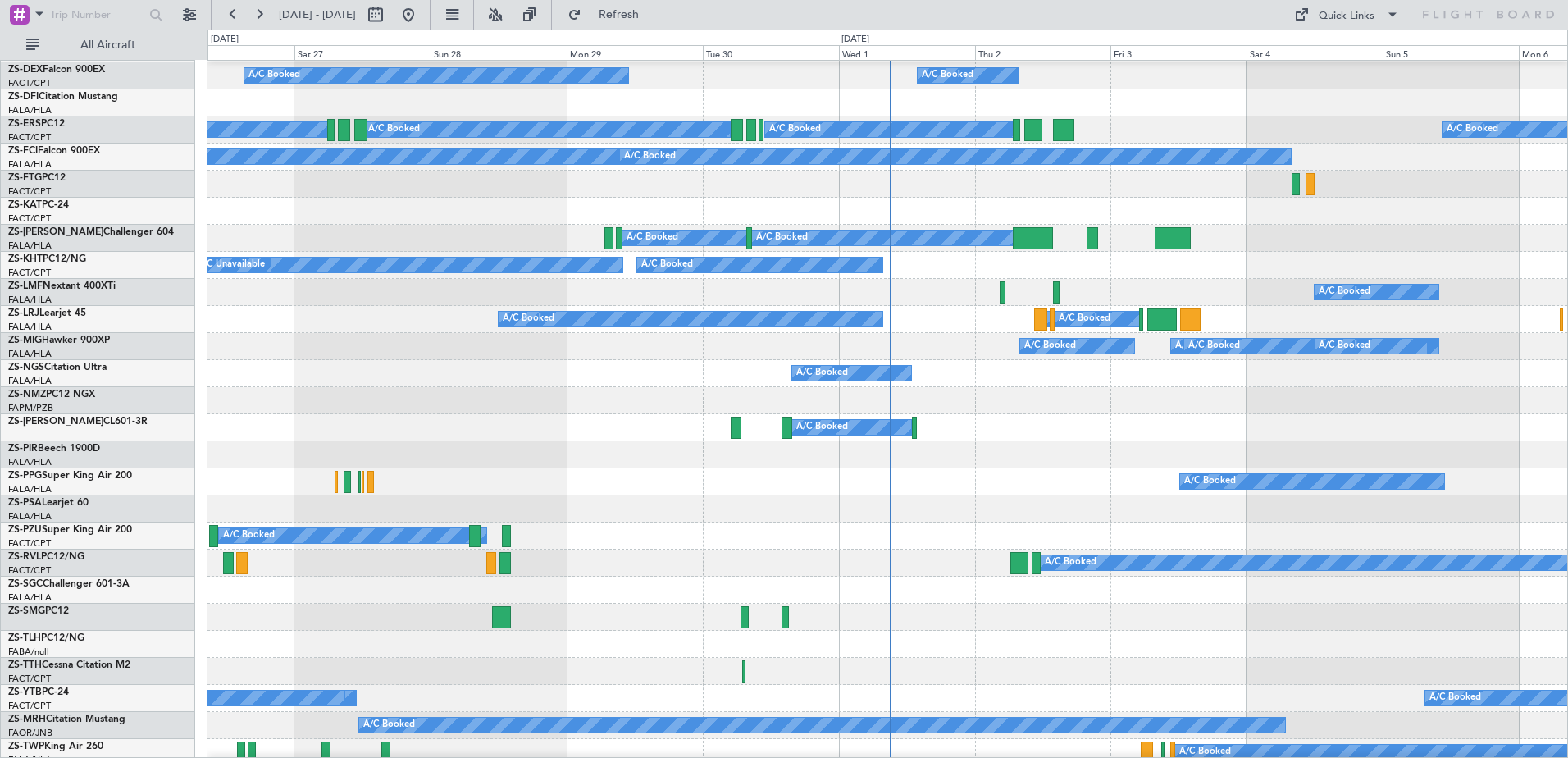
scroll to position [0, 0]
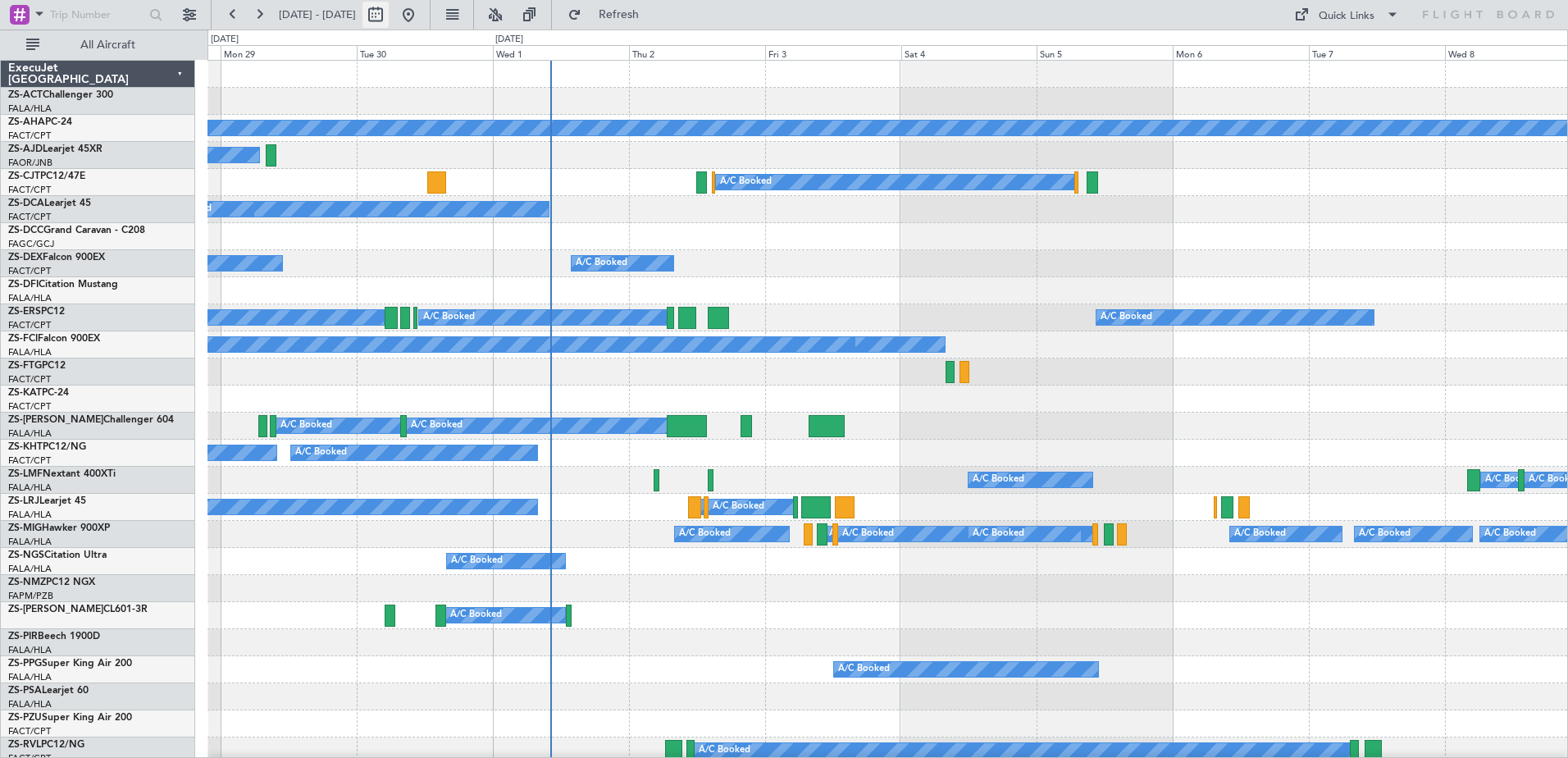
click at [389, 17] on button at bounding box center [375, 15] width 26 height 26
select select "9"
select select "2025"
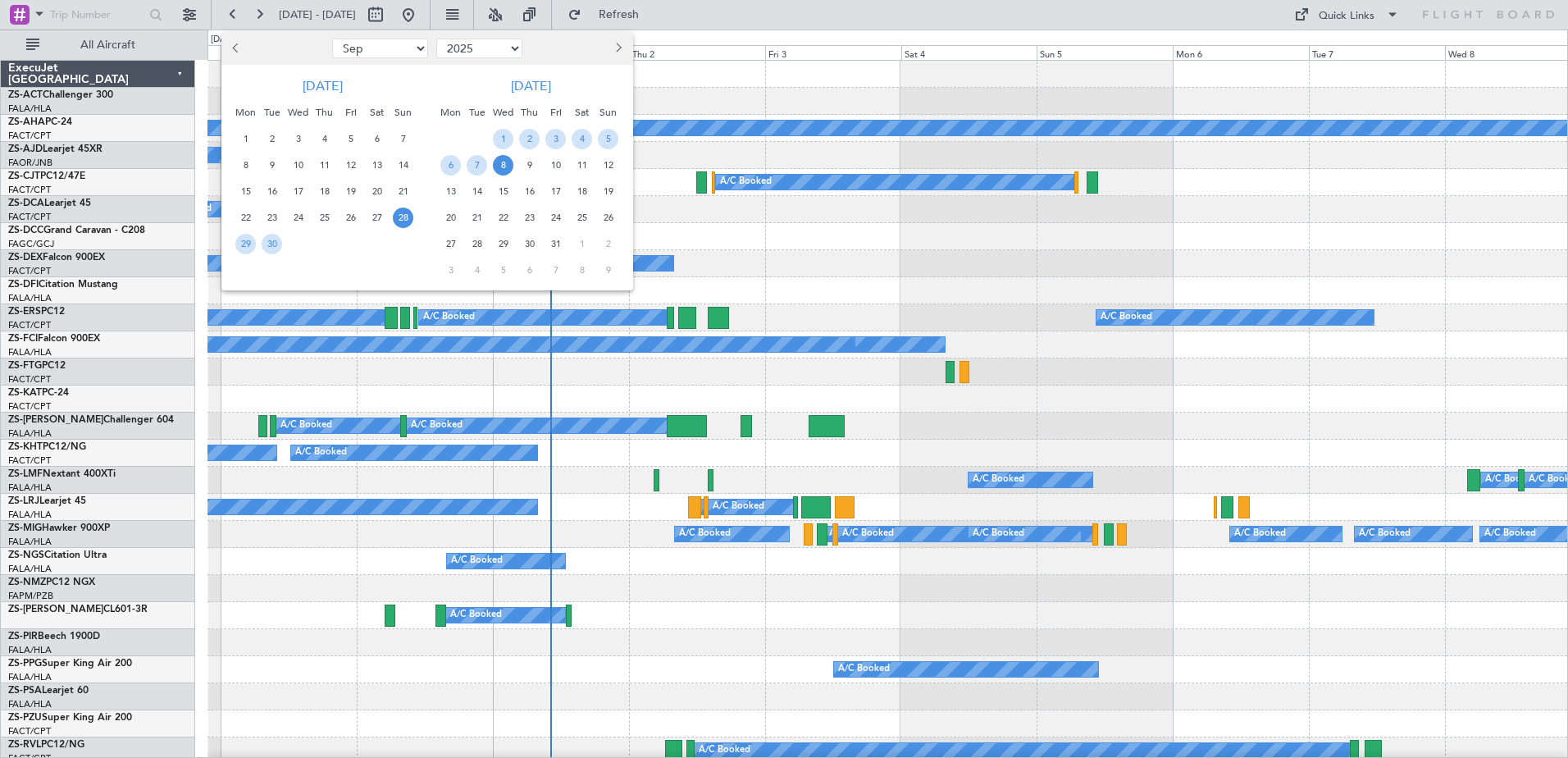
click at [621, 44] on button "Next month" at bounding box center [618, 48] width 18 height 26
select select "11"
click at [327, 194] on span "13" at bounding box center [324, 192] width 20 height 20
click at [333, 243] on span "27" at bounding box center [324, 243] width 20 height 20
